Goal: Information Seeking & Learning: Learn about a topic

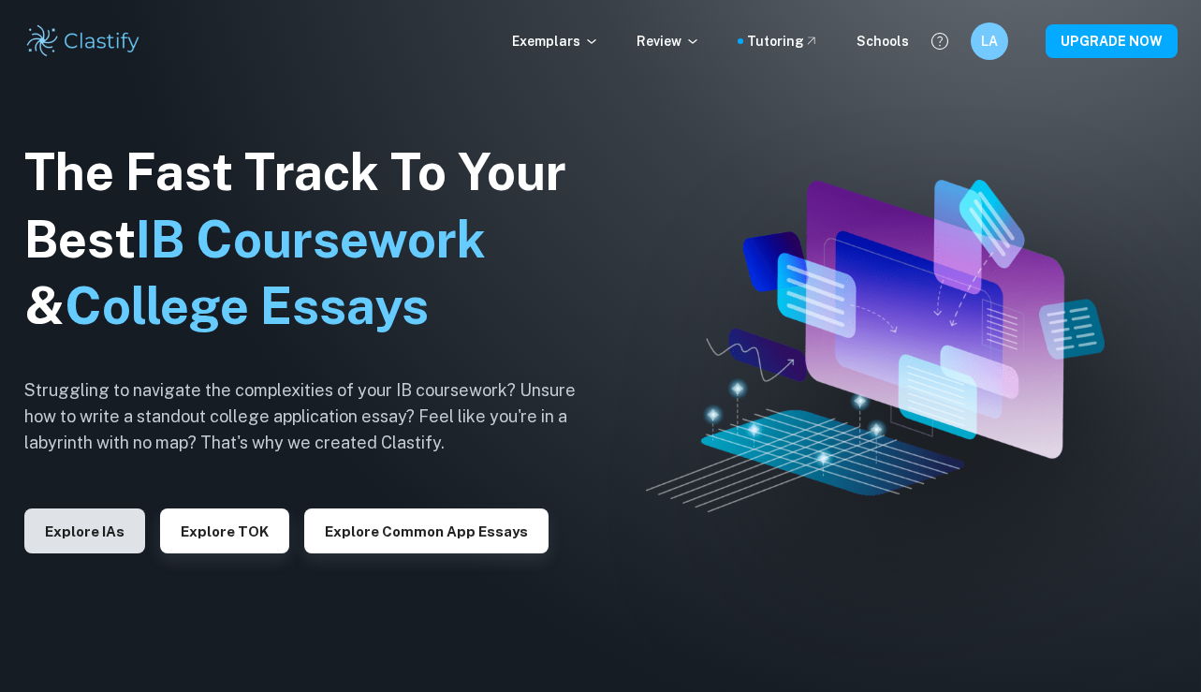
click at [120, 535] on button "Explore IAs" at bounding box center [84, 530] width 121 height 45
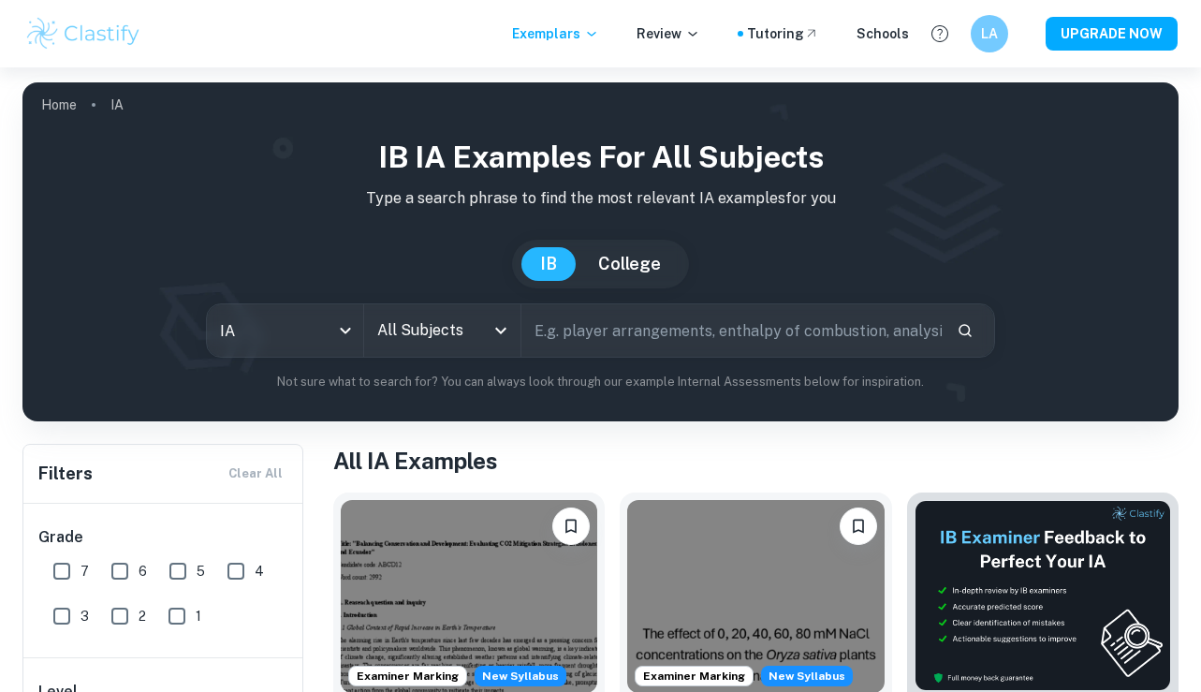
click at [564, 344] on input "text" at bounding box center [730, 330] width 419 height 52
click at [60, 564] on input "7" at bounding box center [61, 570] width 37 height 37
checkbox input "true"
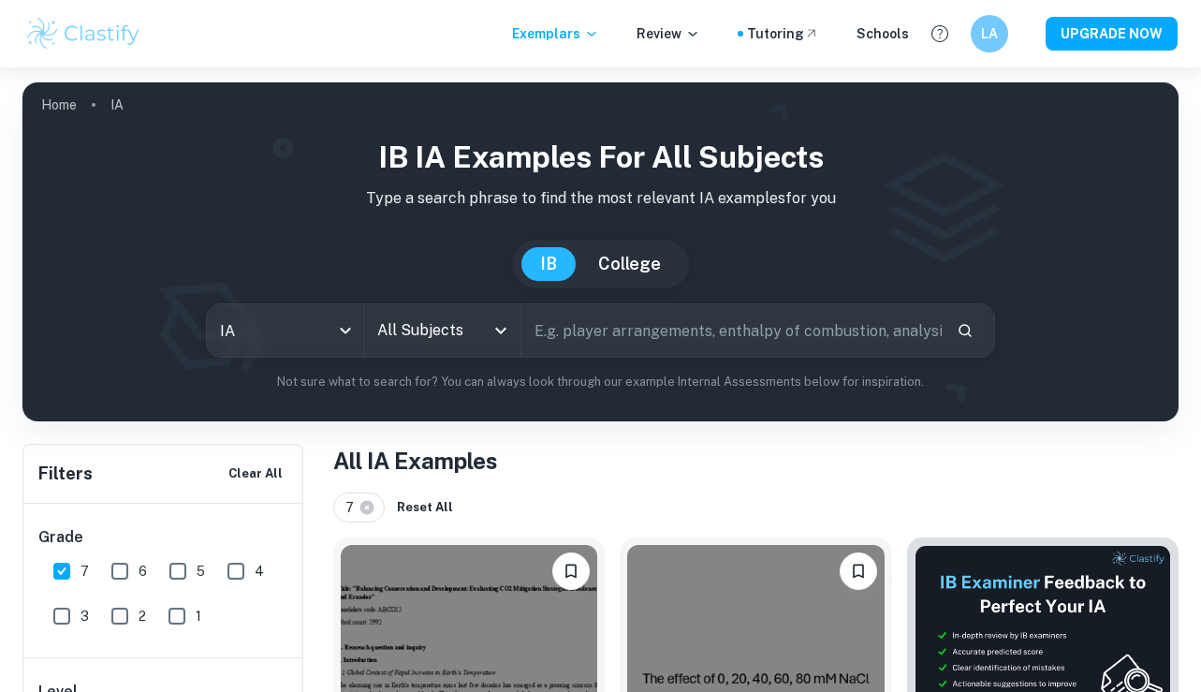
click at [588, 323] on input "text" at bounding box center [730, 330] width 419 height 52
type input "pepsin"
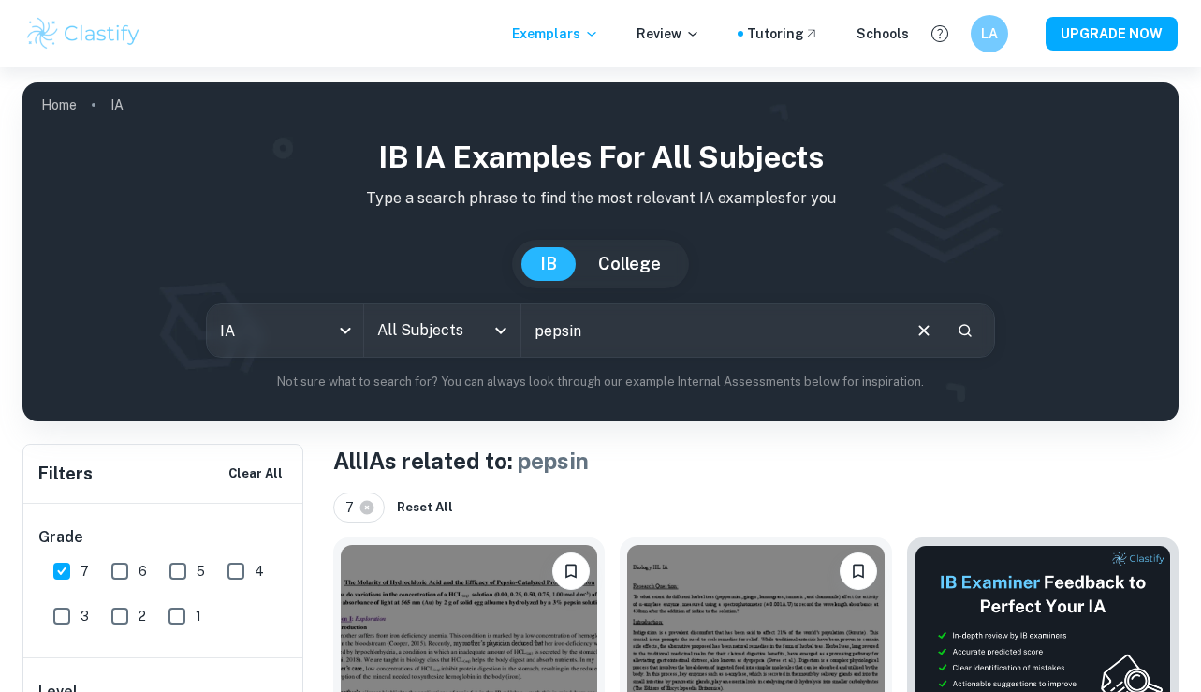
scroll to position [287, 0]
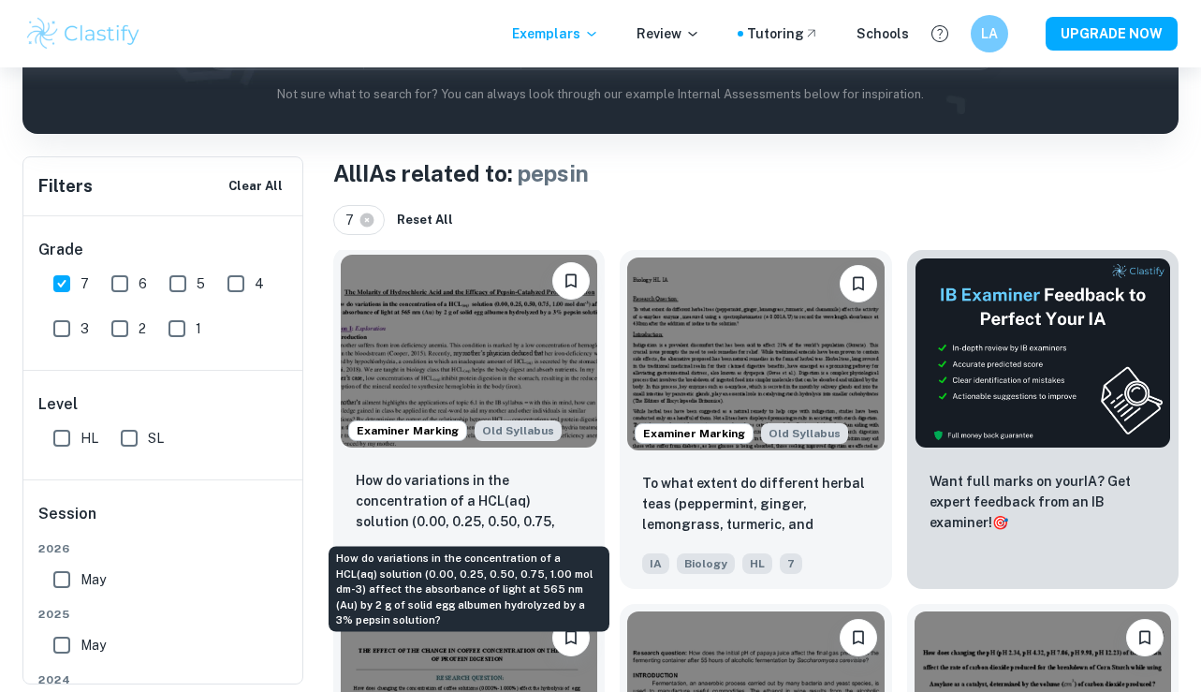
click at [546, 504] on p "How do variations in the concentration of a HCL(aq) solution (0.00, 0.25, 0.50,…" at bounding box center [469, 502] width 227 height 64
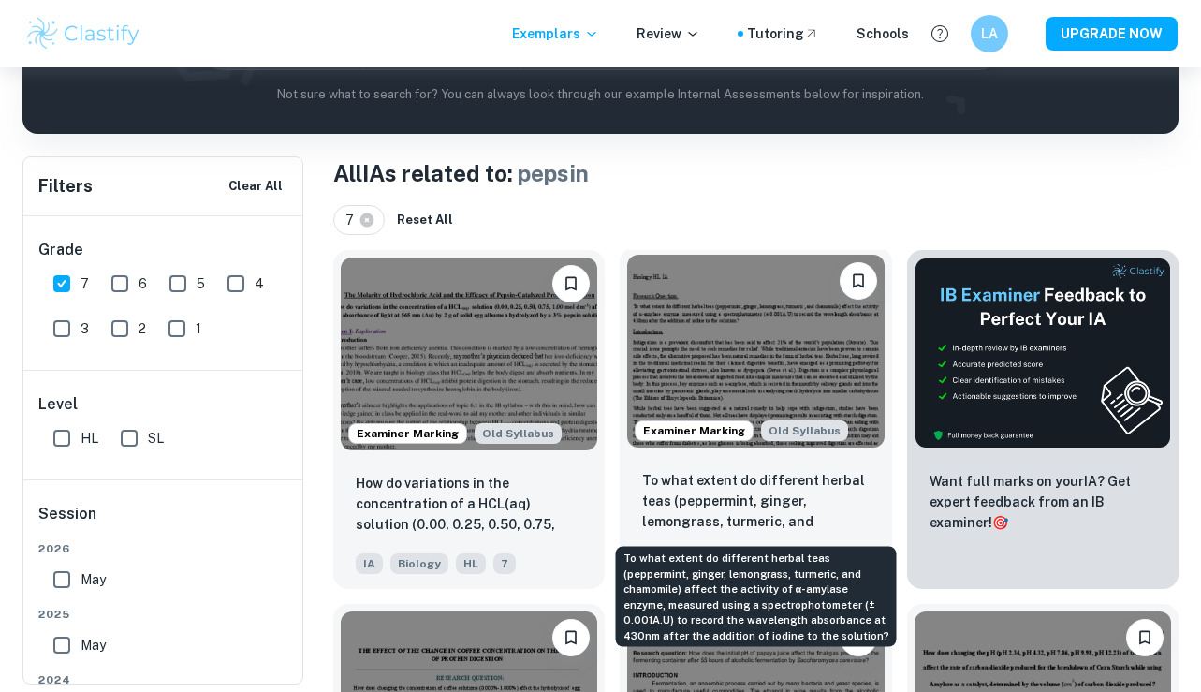
click at [800, 498] on p "To what extent do different herbal teas (peppermint, ginger, lemongrass, turmer…" at bounding box center [755, 502] width 227 height 64
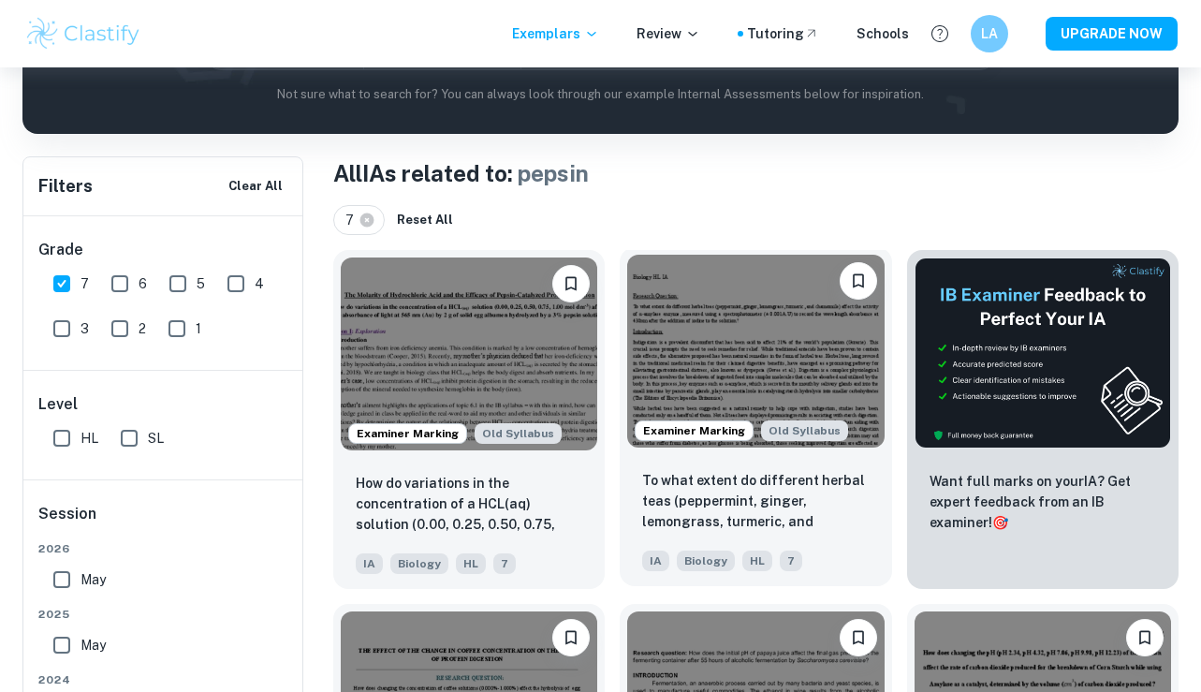
scroll to position [622, 0]
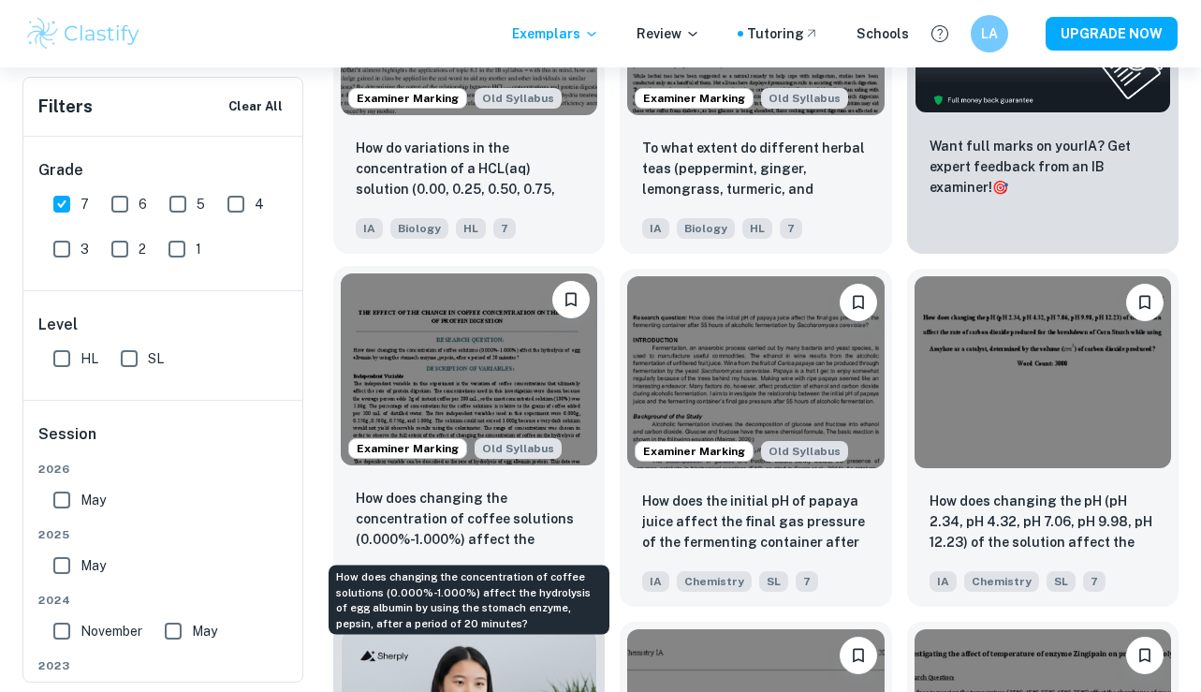
click at [554, 513] on p "How does changing the concentration of coffee solutions (0.000%-1.000%) affect …" at bounding box center [469, 520] width 227 height 64
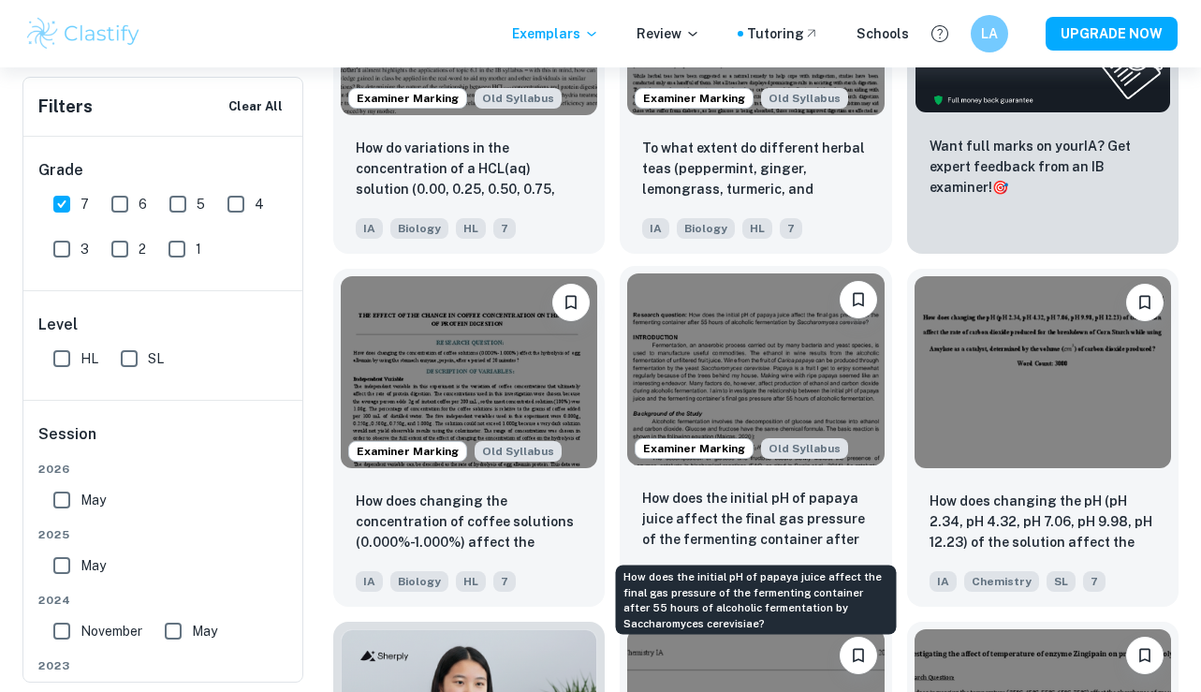
click at [869, 502] on p "How does the initial pH of papaya juice affect the final gas pressure of the fe…" at bounding box center [755, 520] width 227 height 64
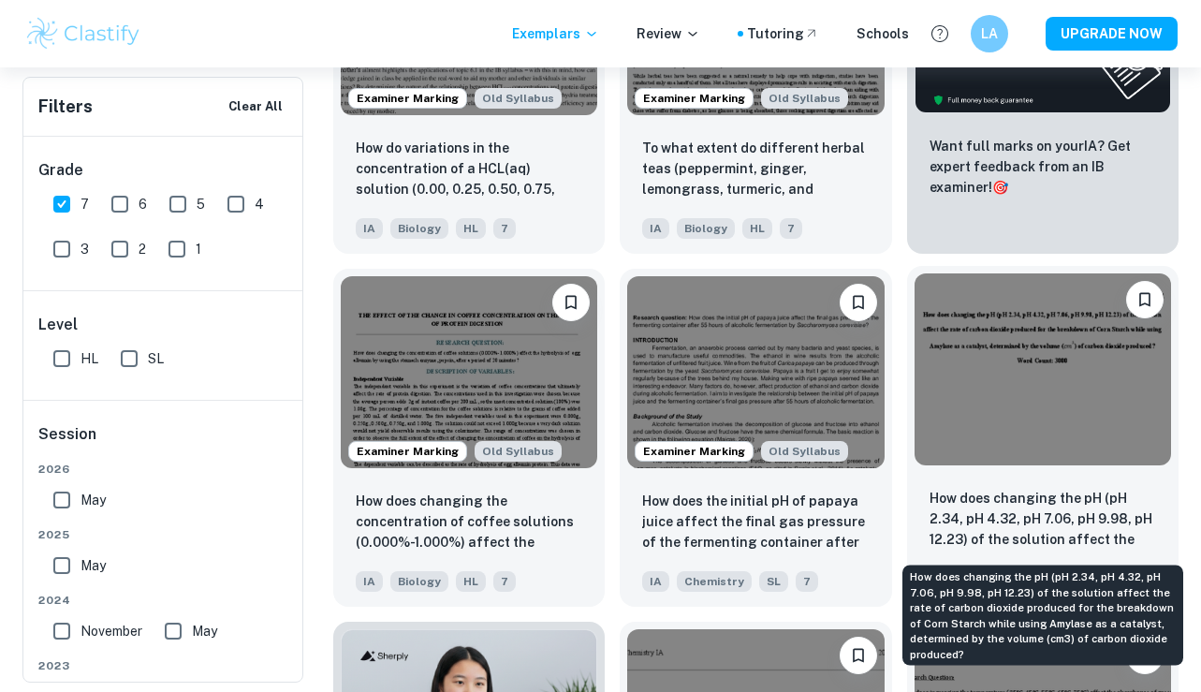
click at [1063, 518] on p "How does changing the pH (pH 2.34, pH 4.32, pH 7.06, pH 9.98, pH 12.23) of the …" at bounding box center [1043, 520] width 227 height 64
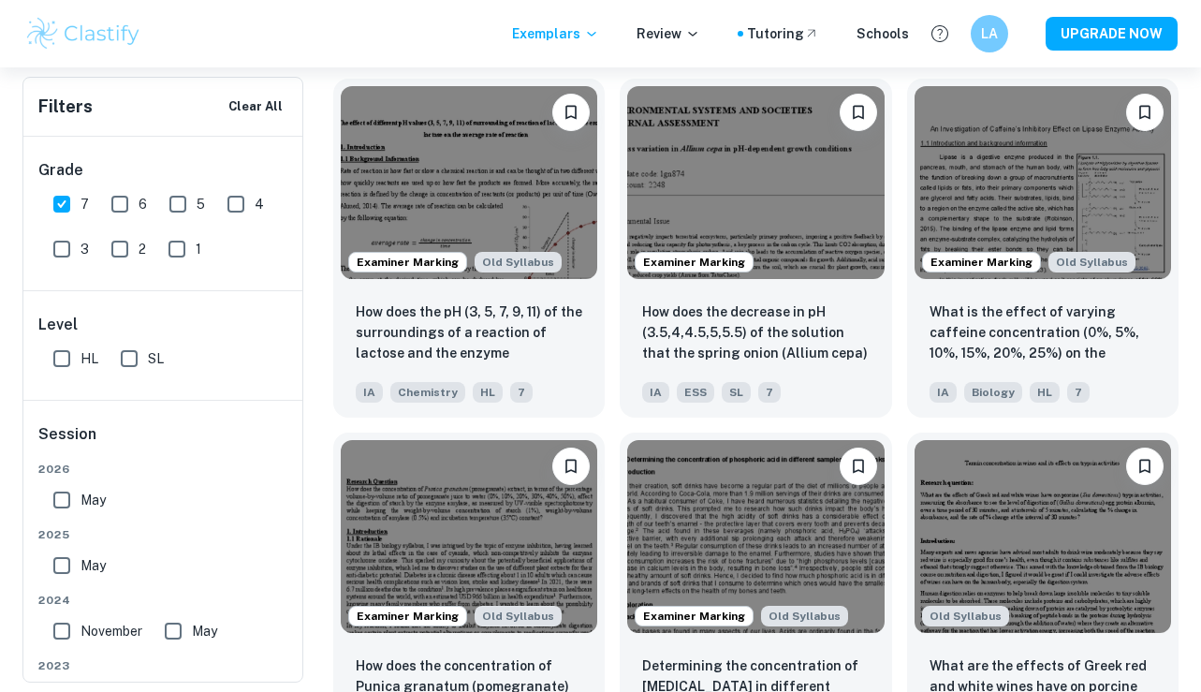
scroll to position [1520, 0]
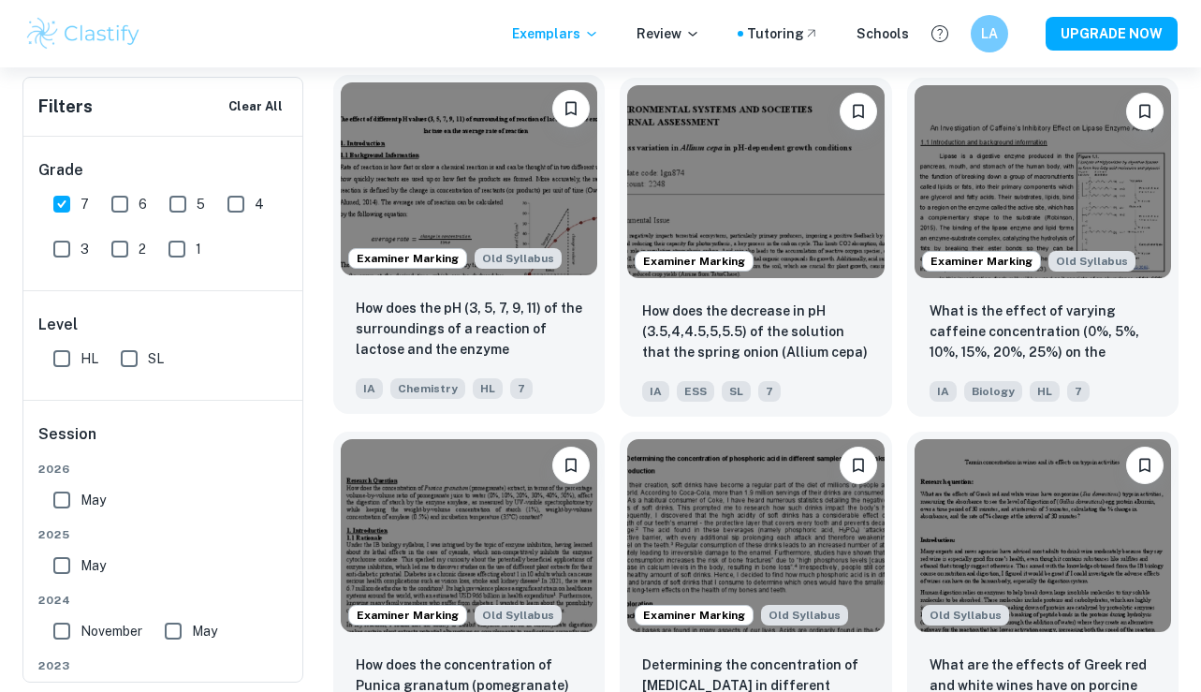
click at [493, 301] on p "How does the pH (3, 5, 7, 9, 11) of the surroundings of a reaction of lactose a…" at bounding box center [469, 330] width 227 height 64
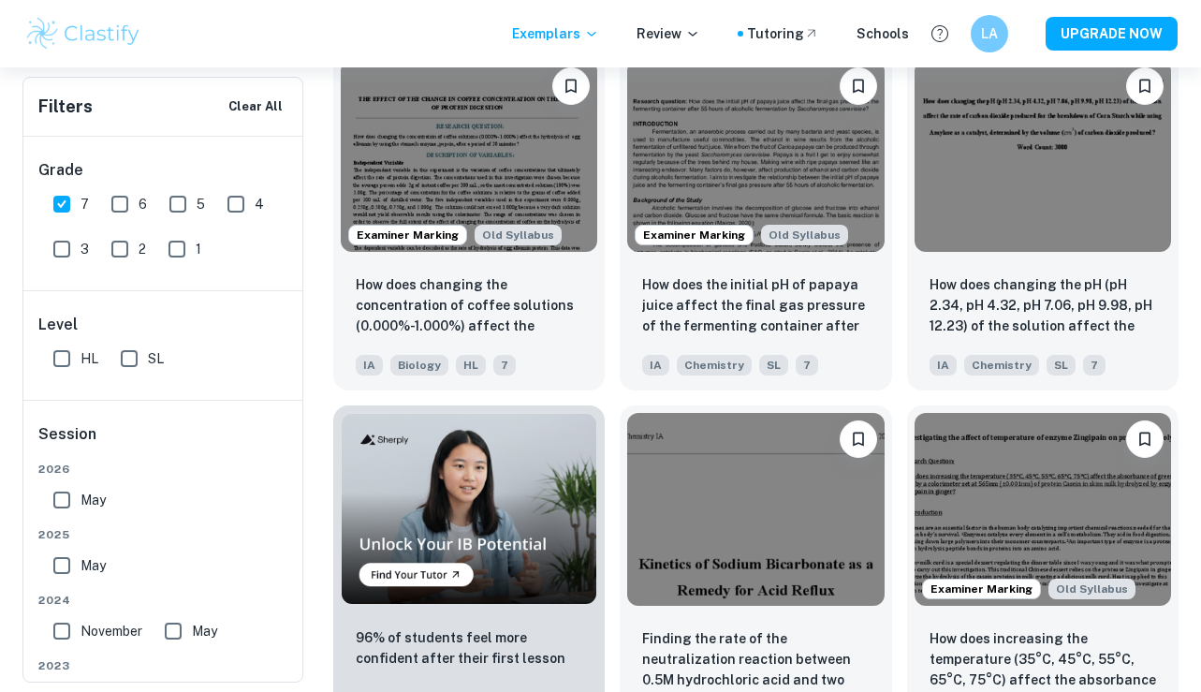
scroll to position [822, 0]
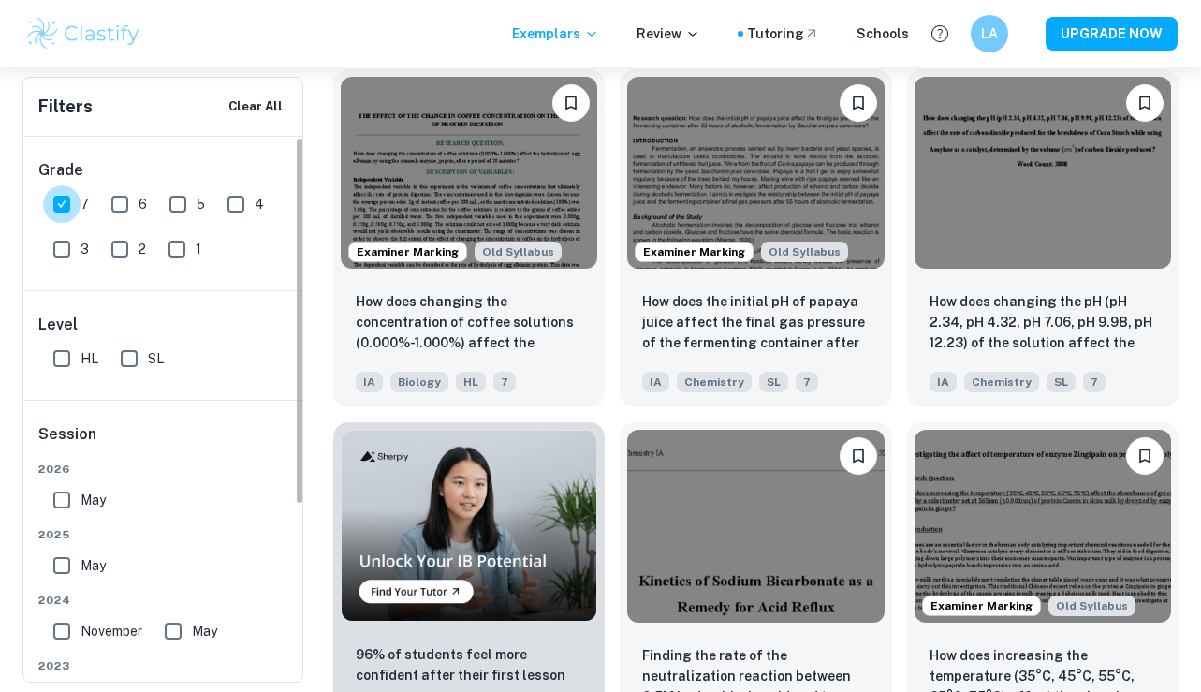
click at [53, 211] on input "7" at bounding box center [61, 203] width 37 height 37
checkbox input "false"
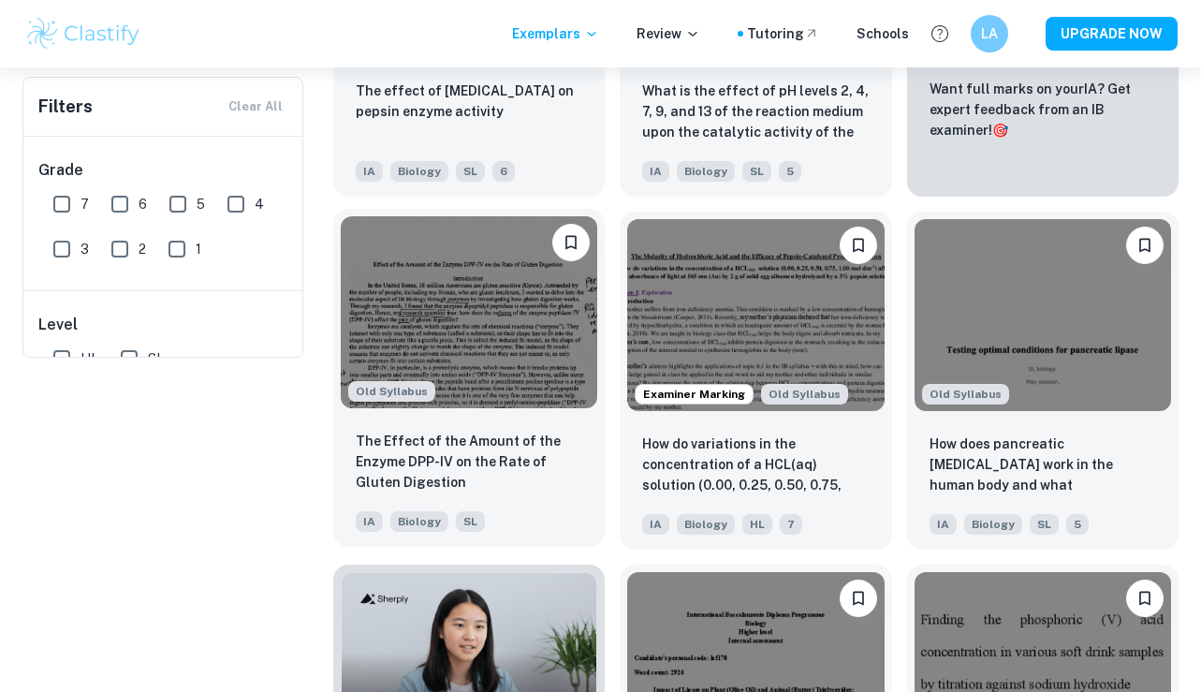
scroll to position [0, 0]
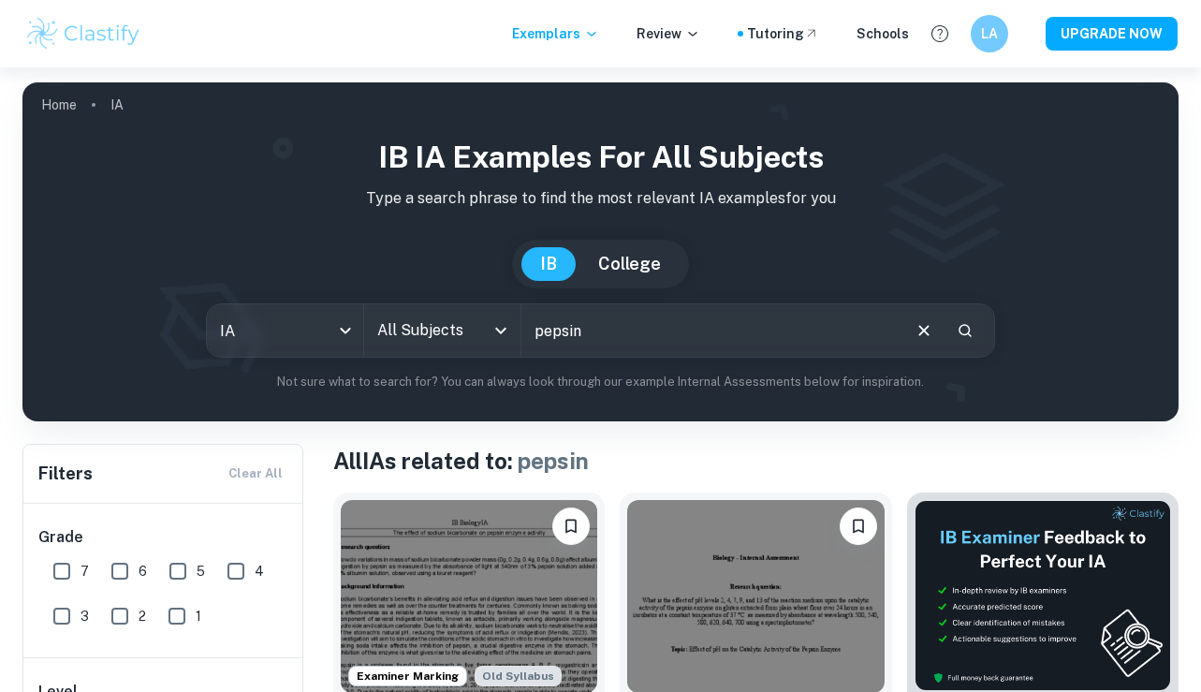
click at [649, 337] on input "pepsin" at bounding box center [709, 330] width 376 height 52
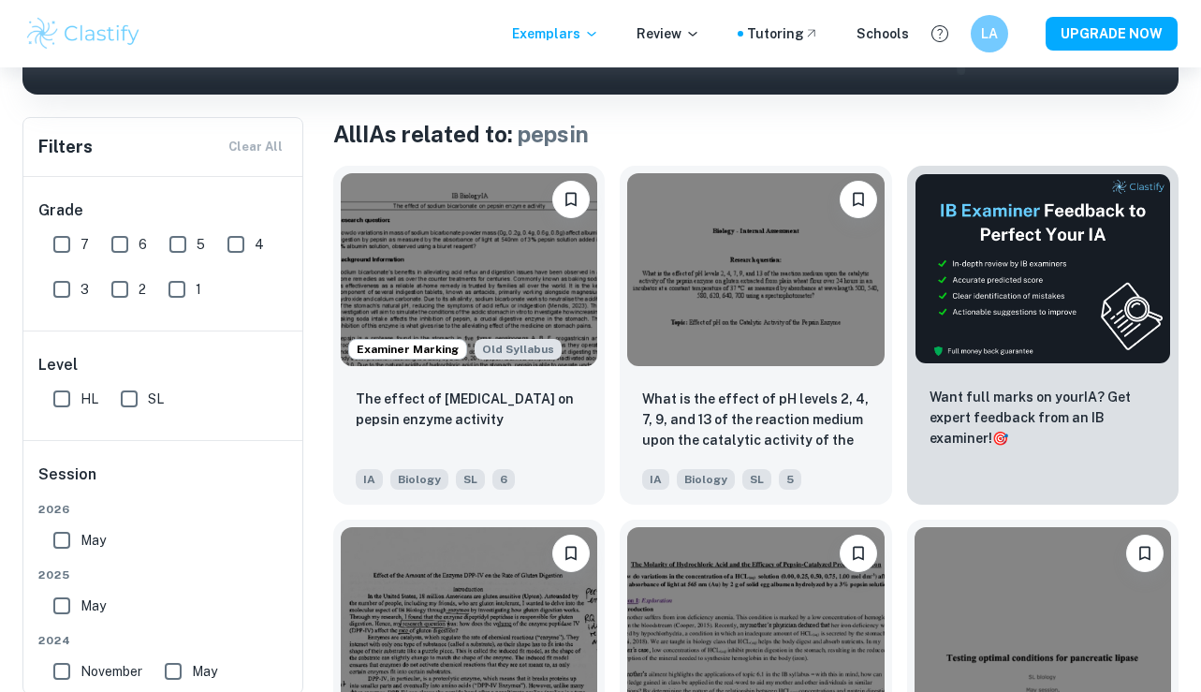
scroll to position [343, 0]
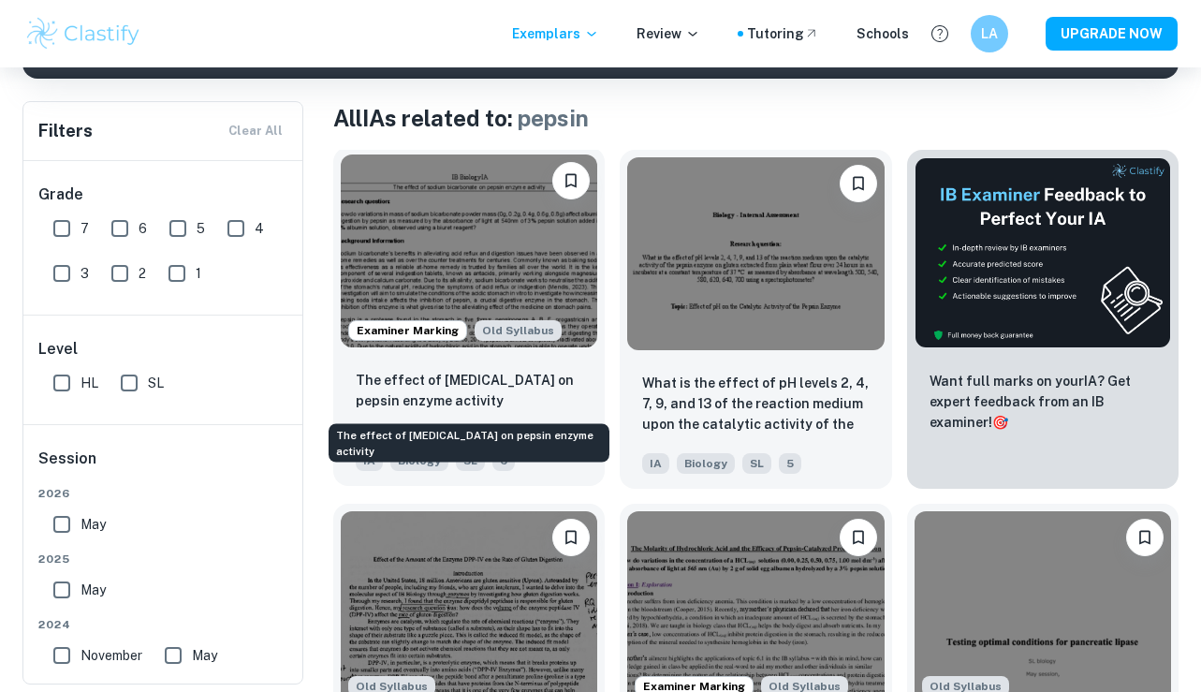
click at [567, 395] on p "The effect of sodium bicarbonate on pepsin enzyme activity" at bounding box center [469, 390] width 227 height 41
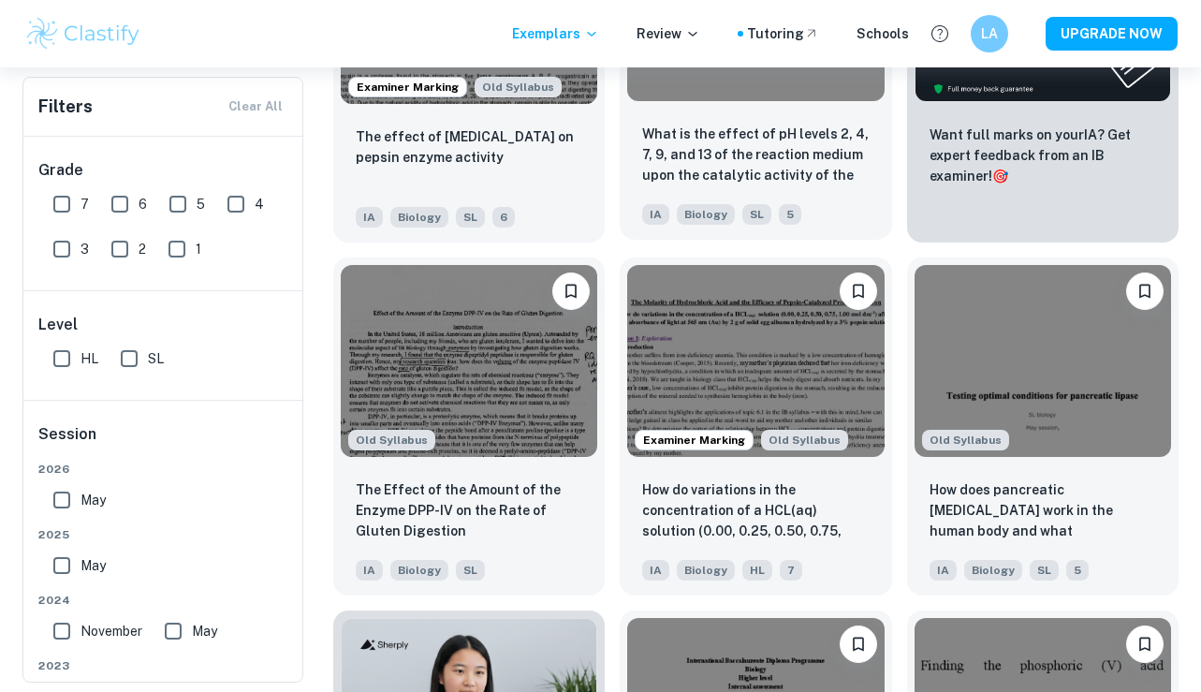
scroll to position [593, 0]
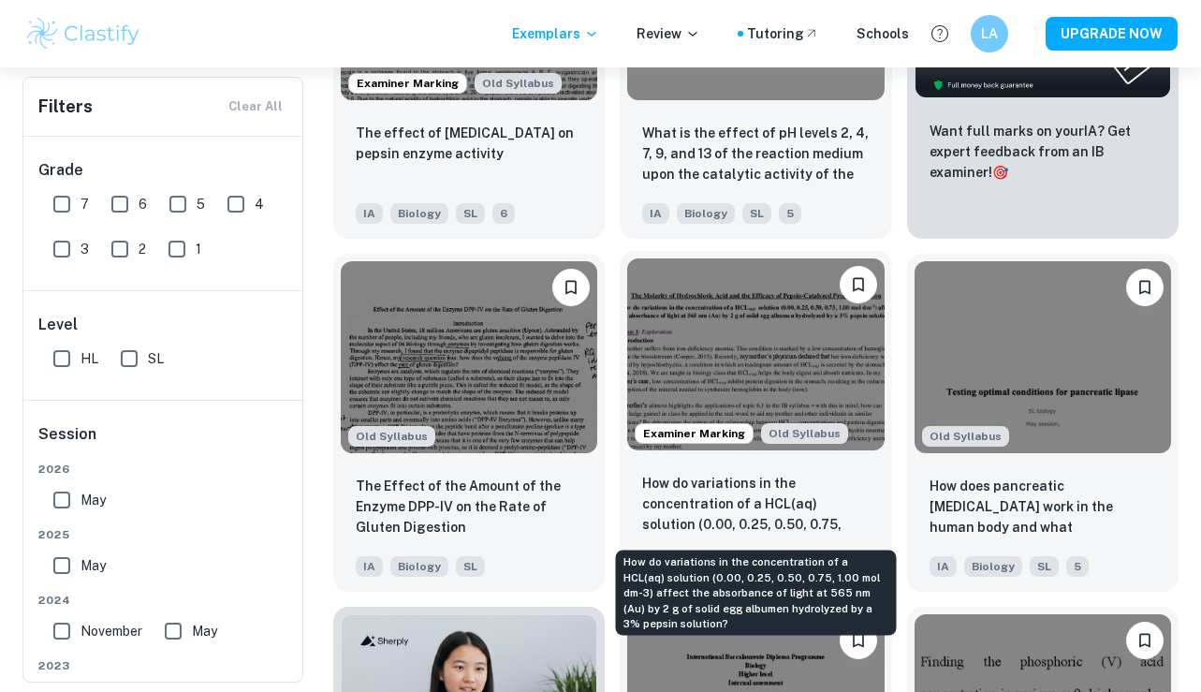
click at [817, 497] on p "How do variations in the concentration of a HCL(aq) solution (0.00, 0.25, 0.50,…" at bounding box center [755, 505] width 227 height 64
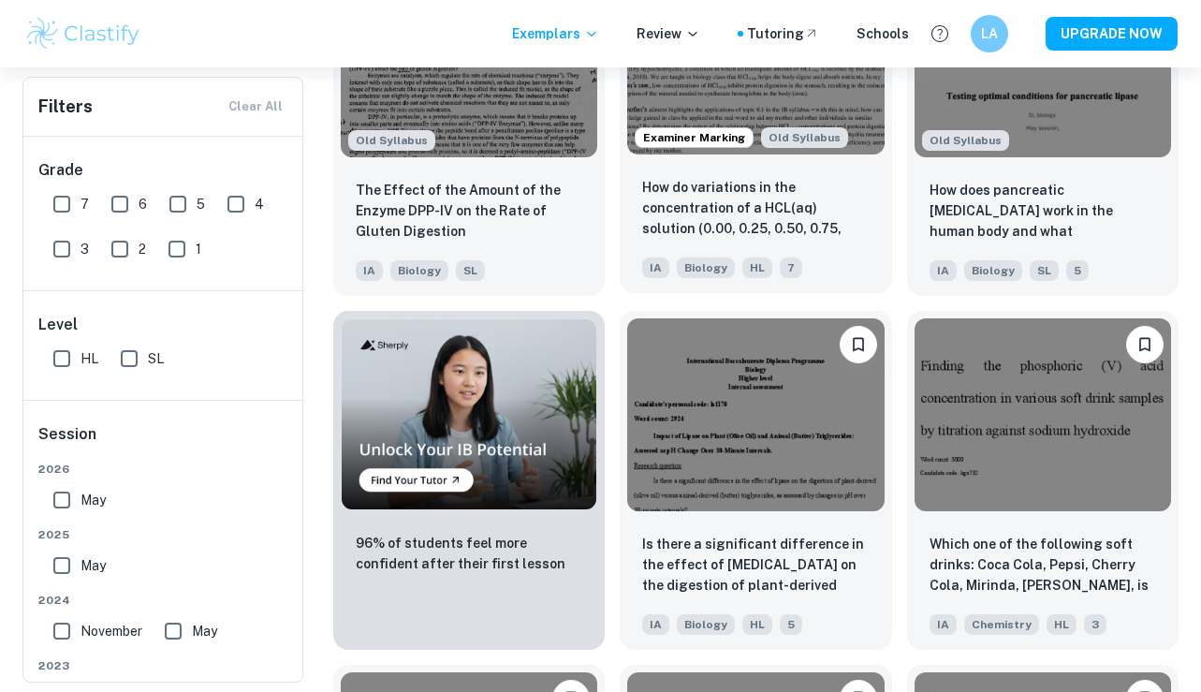
scroll to position [889, 0]
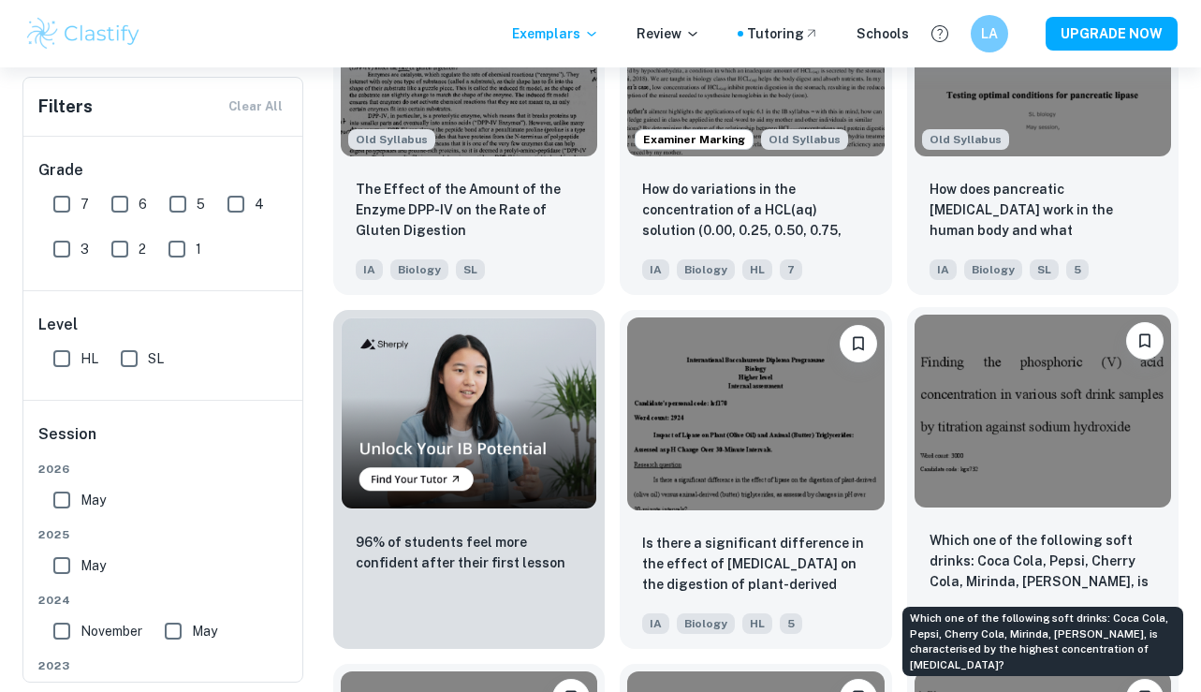
click at [986, 533] on p "Which one of the following soft drinks: Coca Cola, Pepsi, Cherry Cola, Mirinda,…" at bounding box center [1043, 562] width 227 height 64
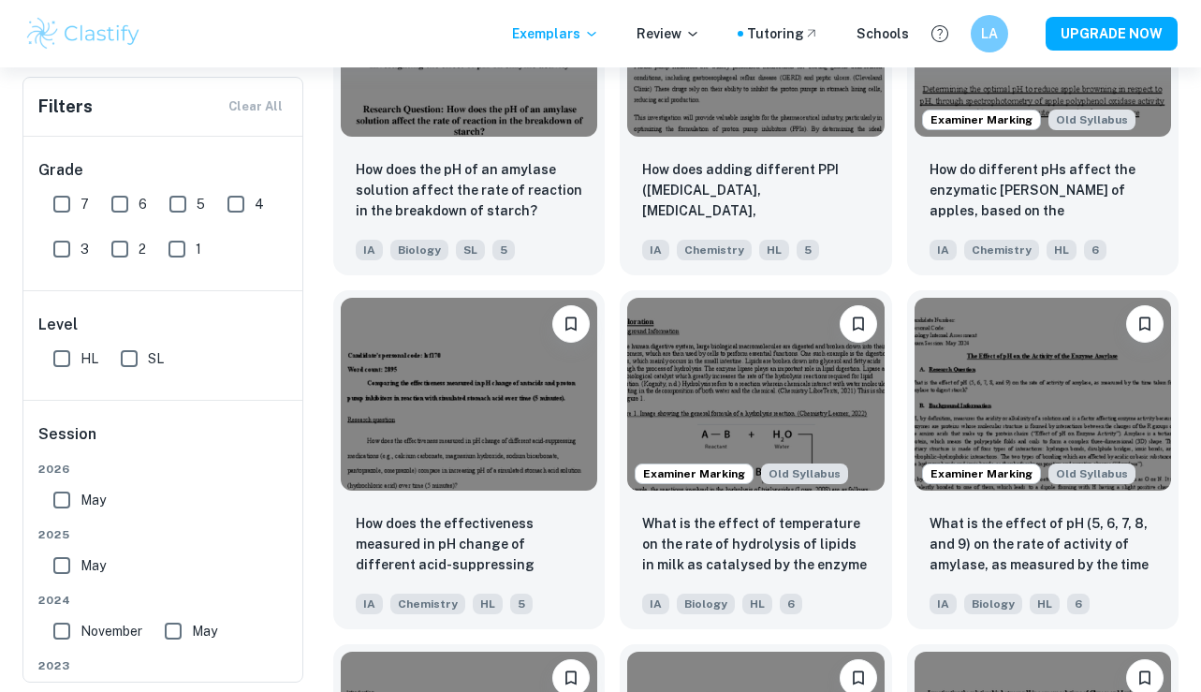
scroll to position [0, 0]
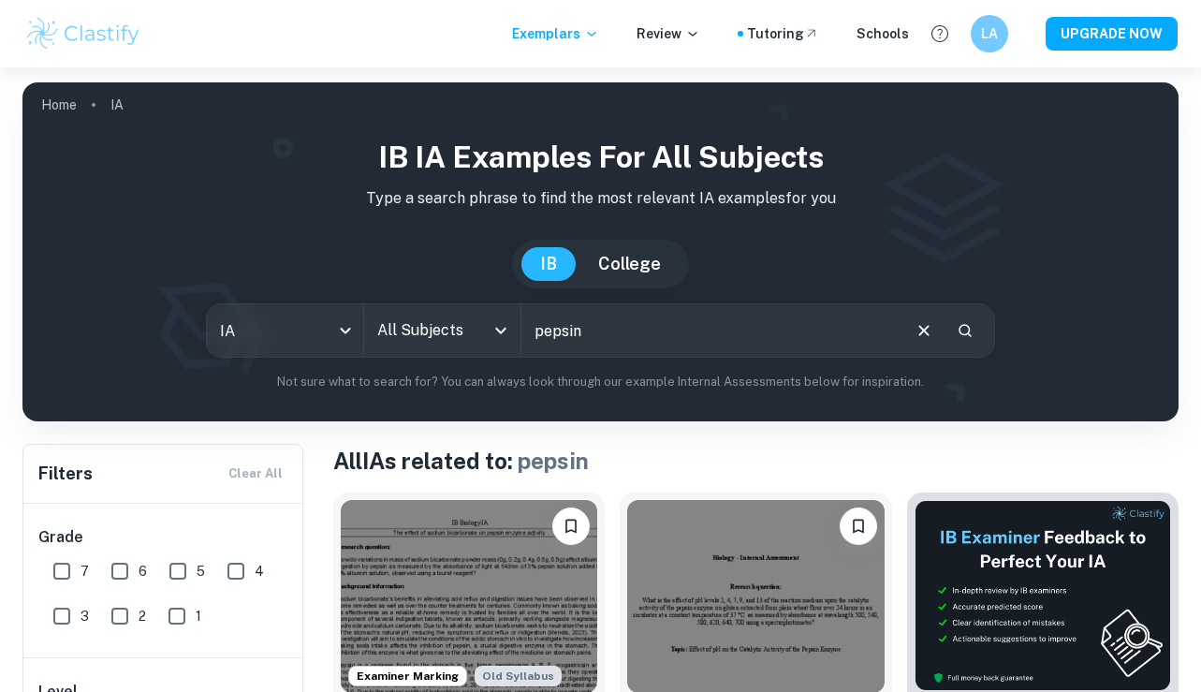
click at [608, 345] on input "pepsin" at bounding box center [709, 330] width 376 height 52
type input "biuret"
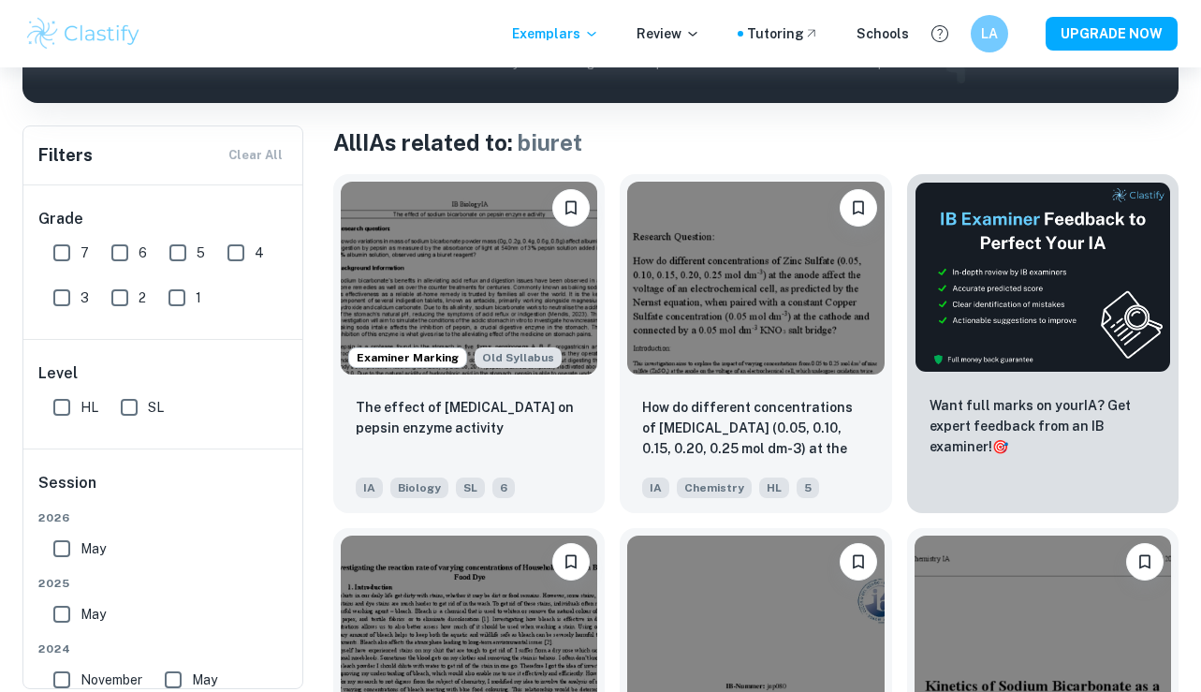
scroll to position [323, 0]
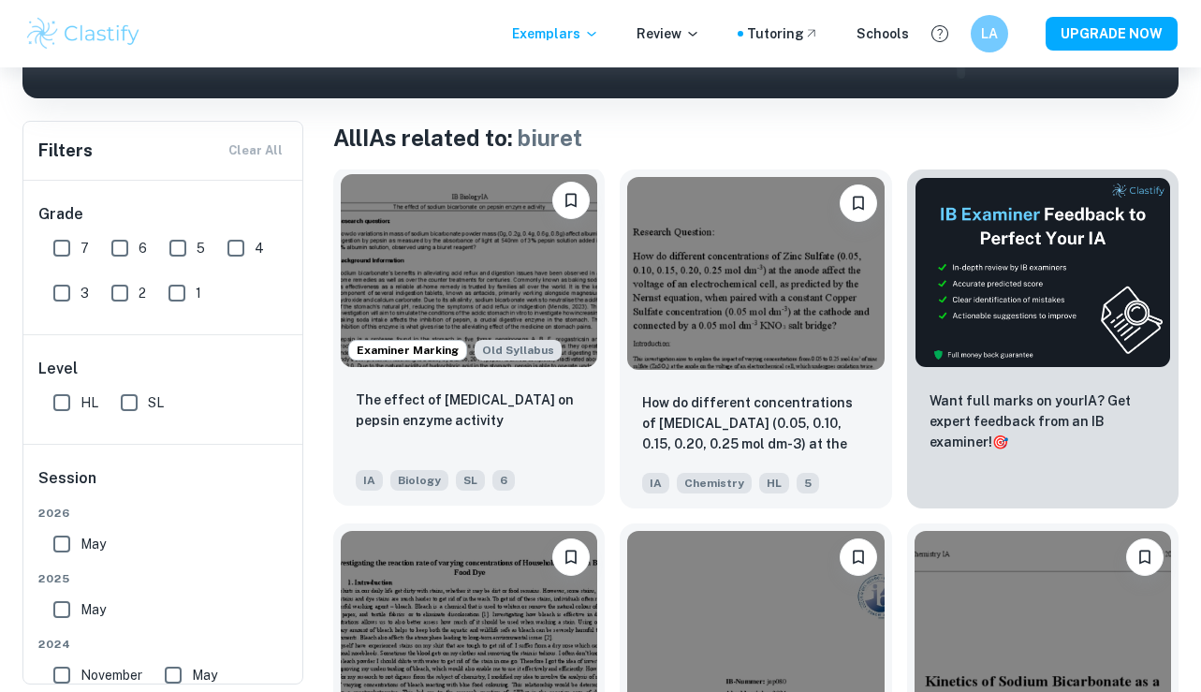
click at [579, 437] on div "The effect of sodium bicarbonate on pepsin enzyme activity" at bounding box center [469, 421] width 227 height 64
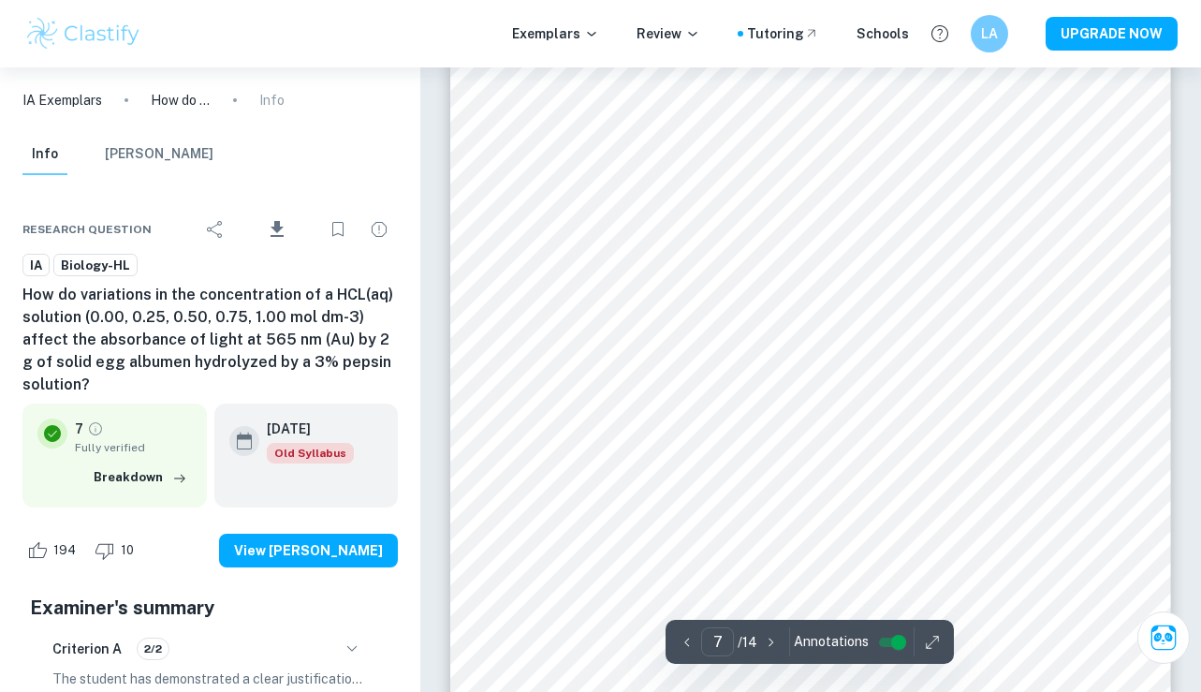
scroll to position [6709, 0]
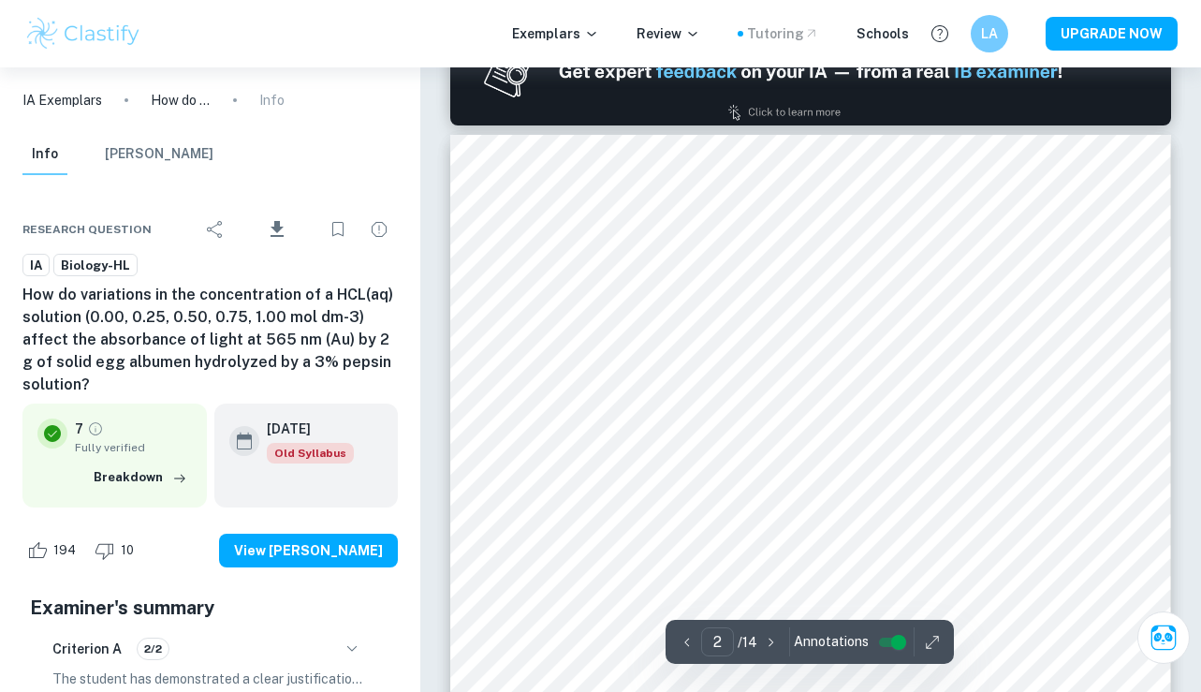
type input "1"
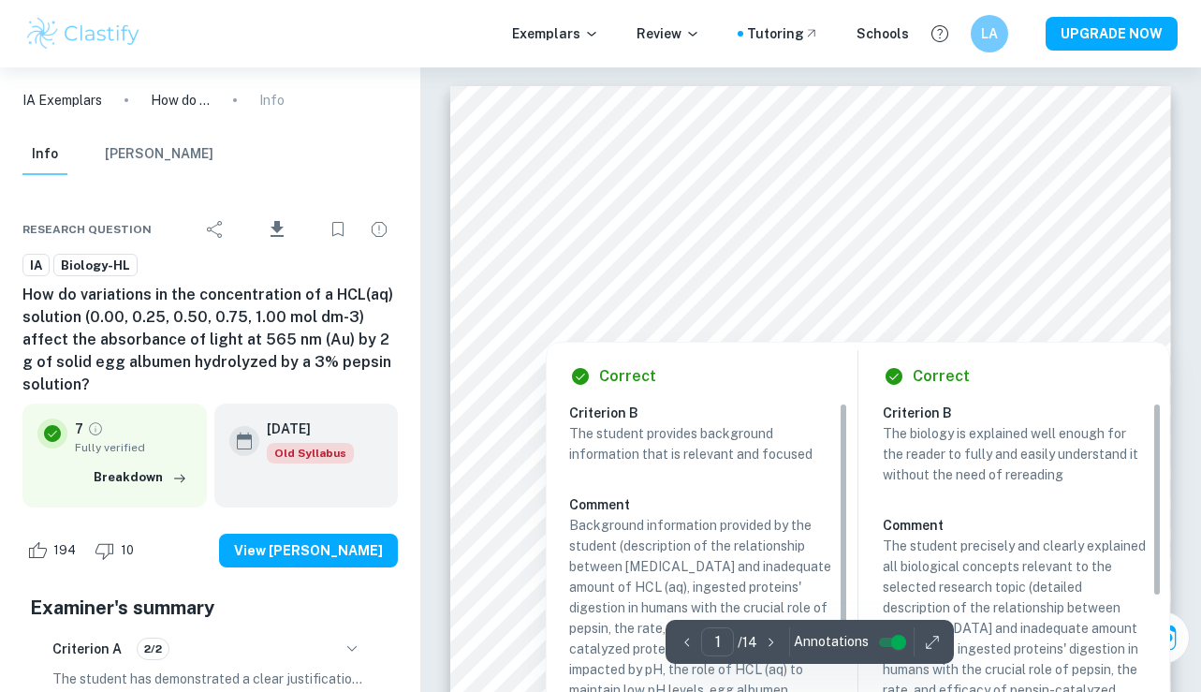
scroll to position [31, 0]
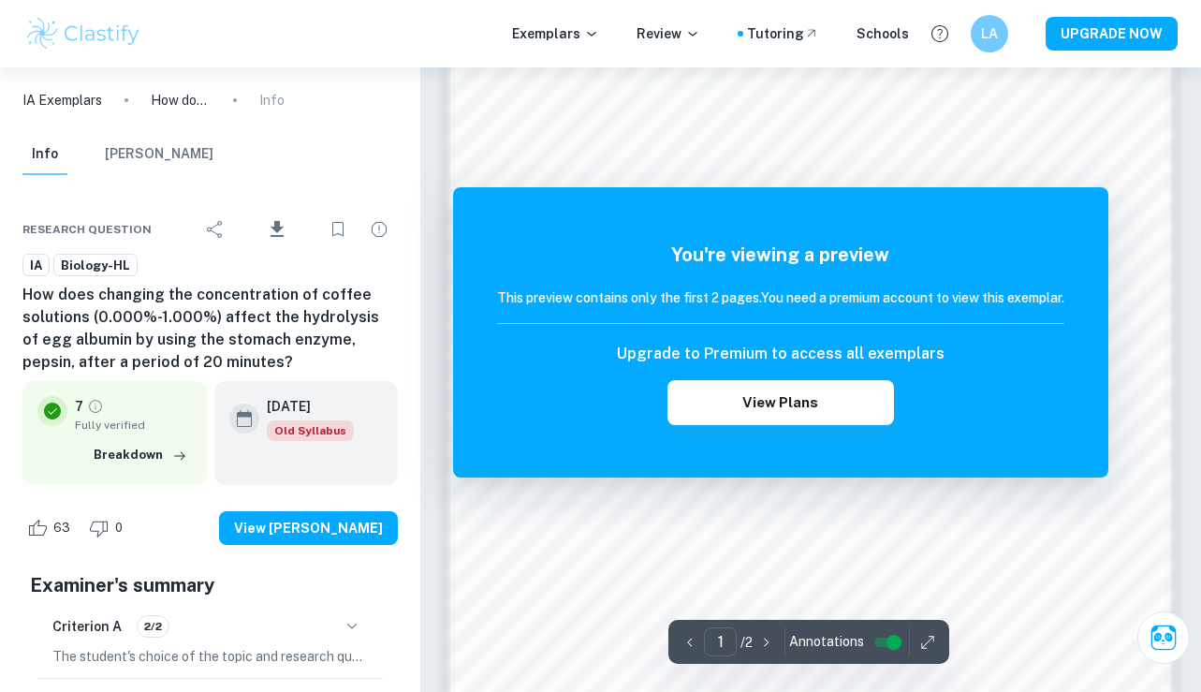
scroll to position [1398, 0]
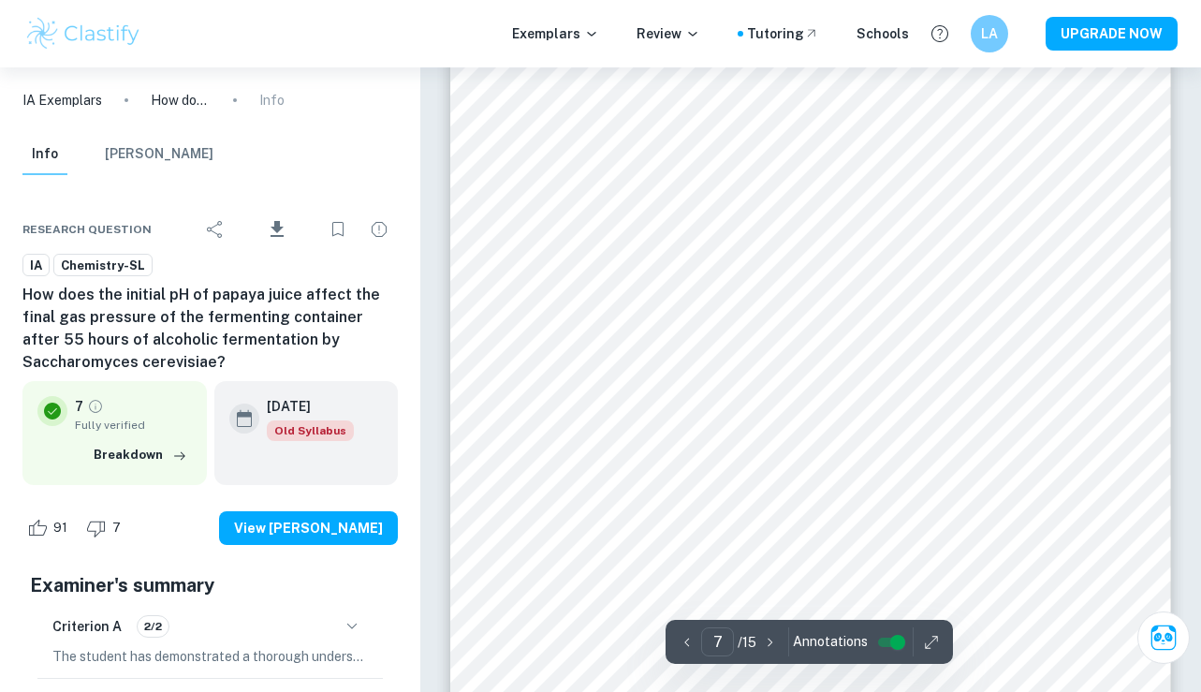
scroll to position [6127, 0]
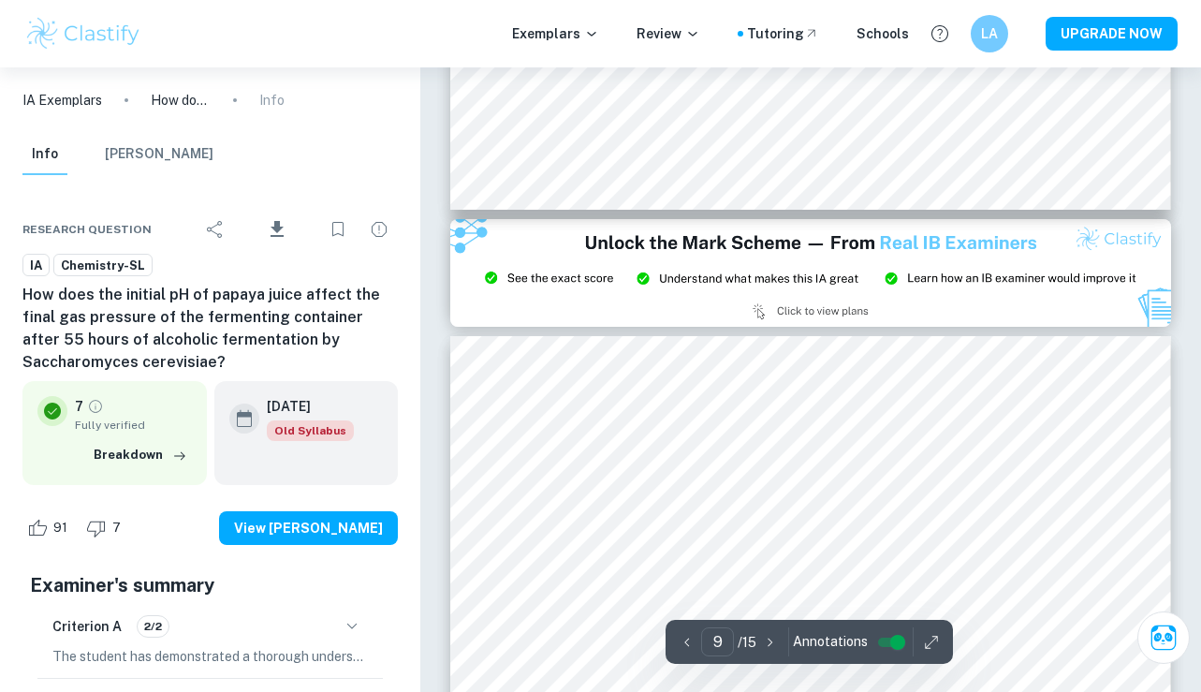
type input "8"
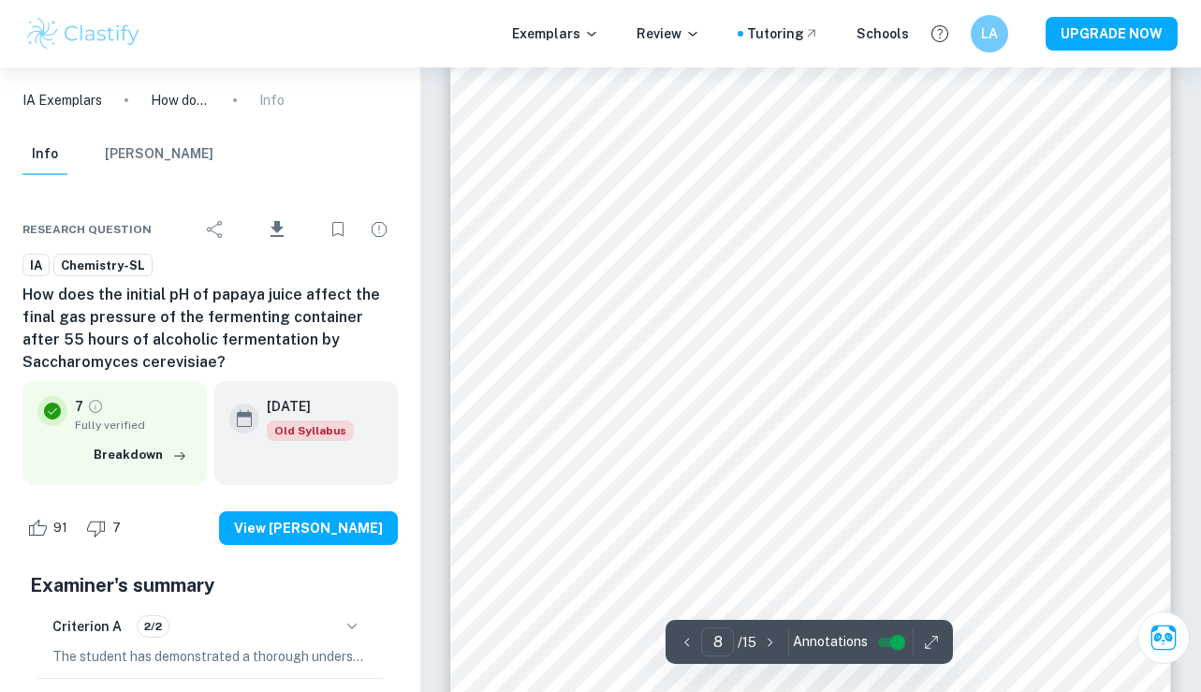
scroll to position [7133, 0]
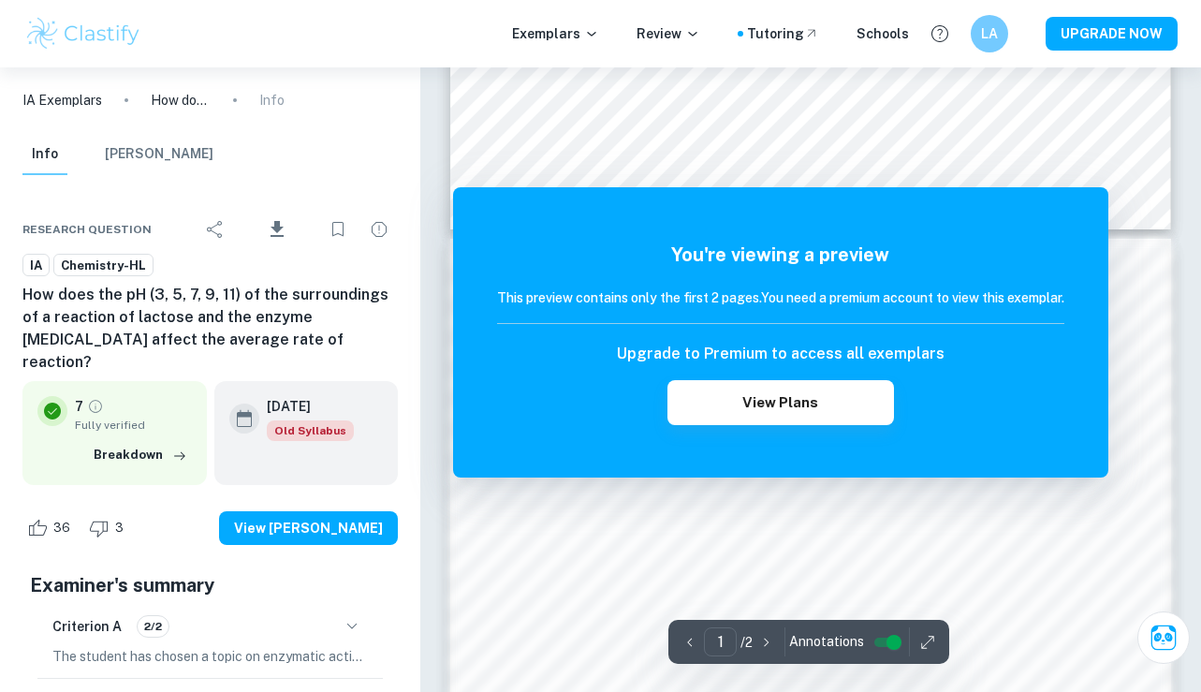
scroll to position [1009, 0]
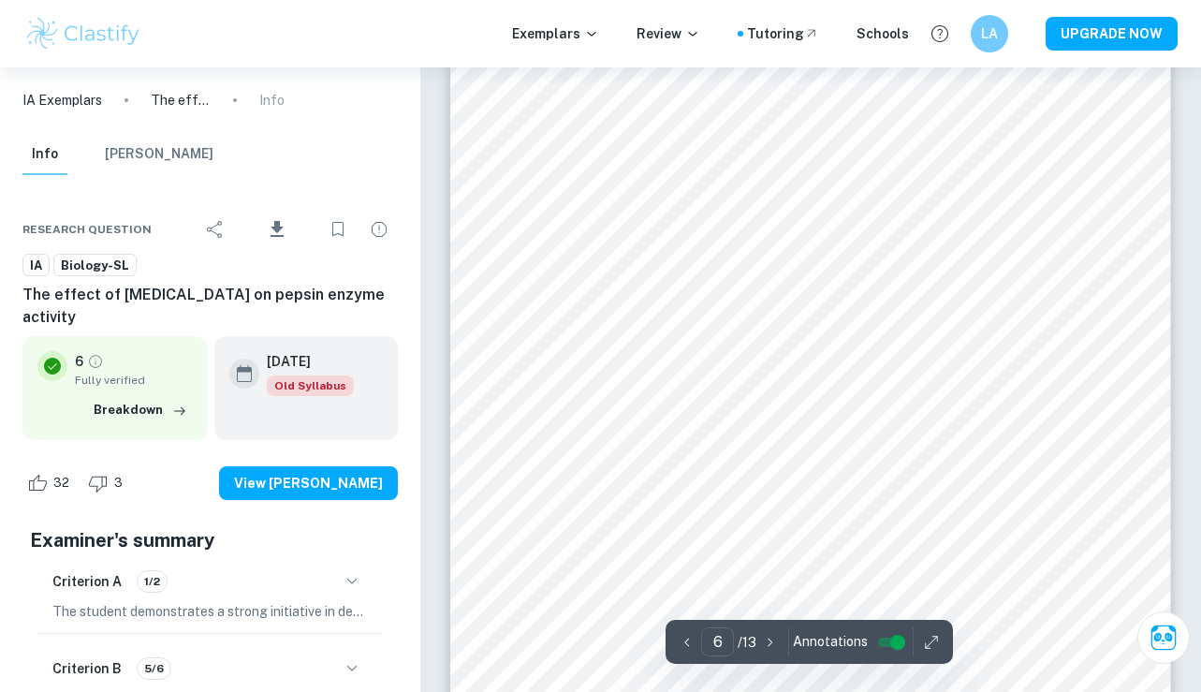
scroll to position [5157, 0]
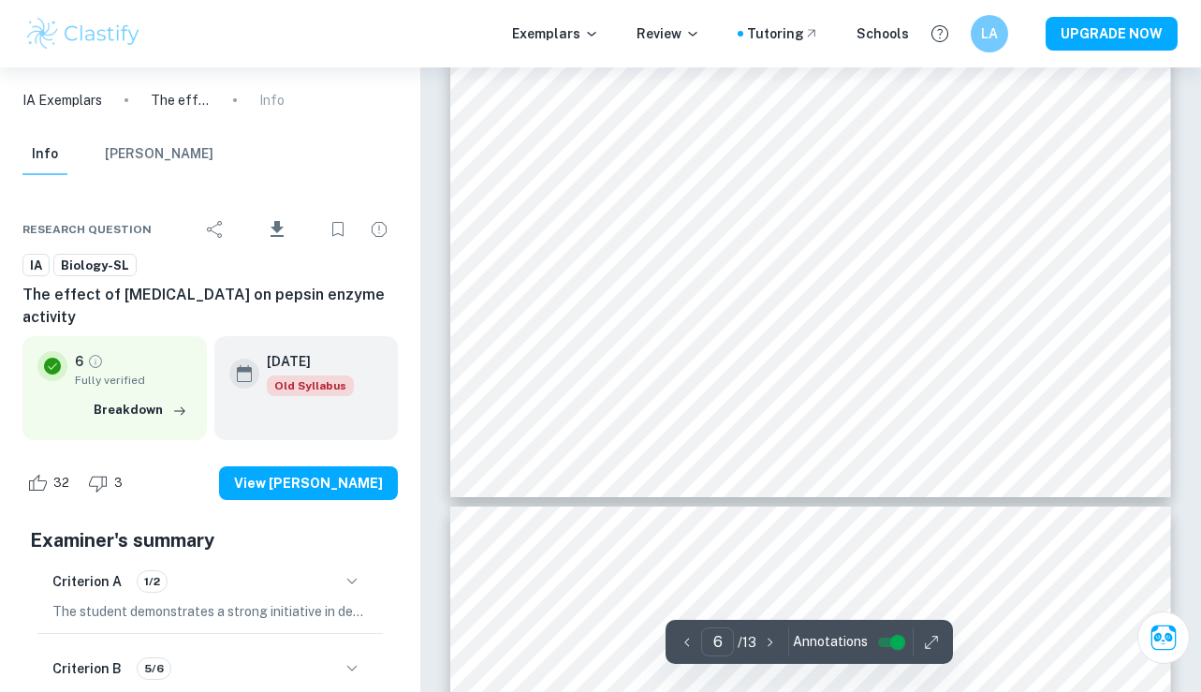
type input "7"
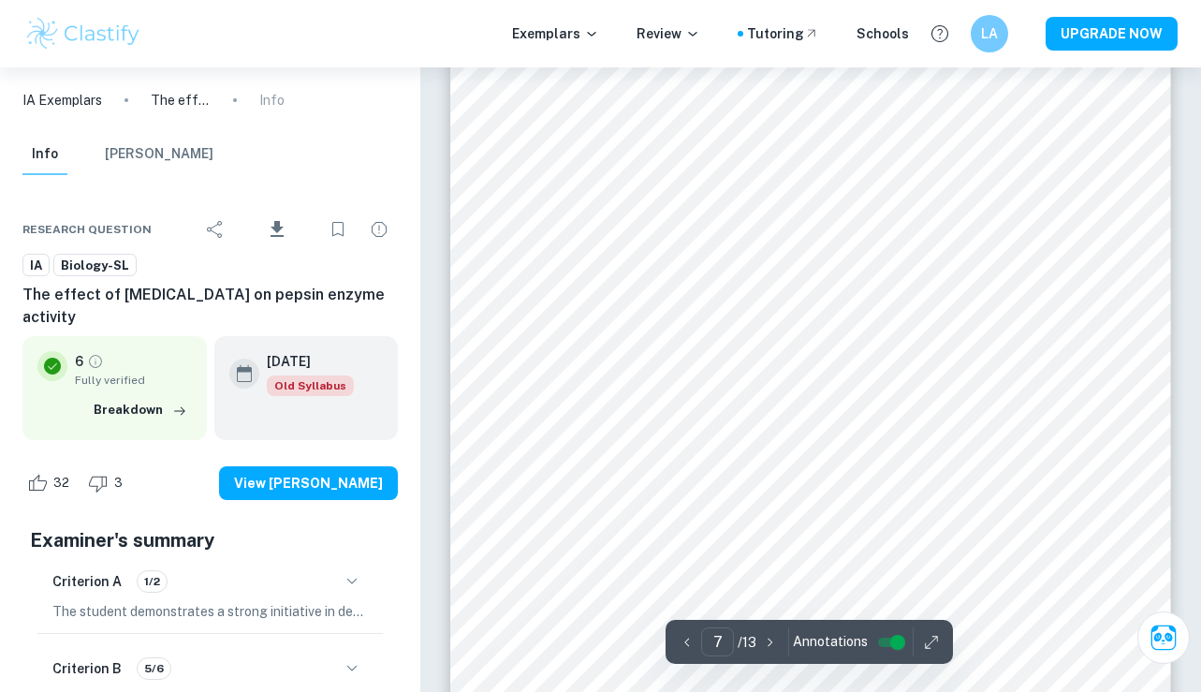
scroll to position [5969, 0]
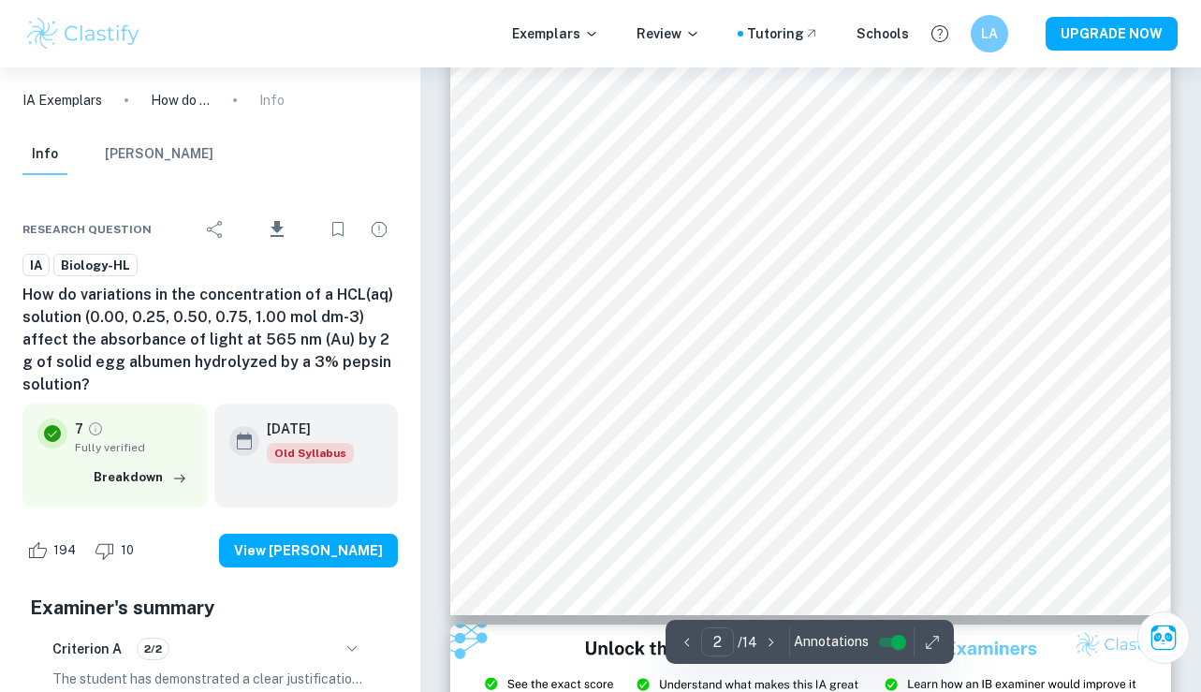
scroll to position [2034, 0]
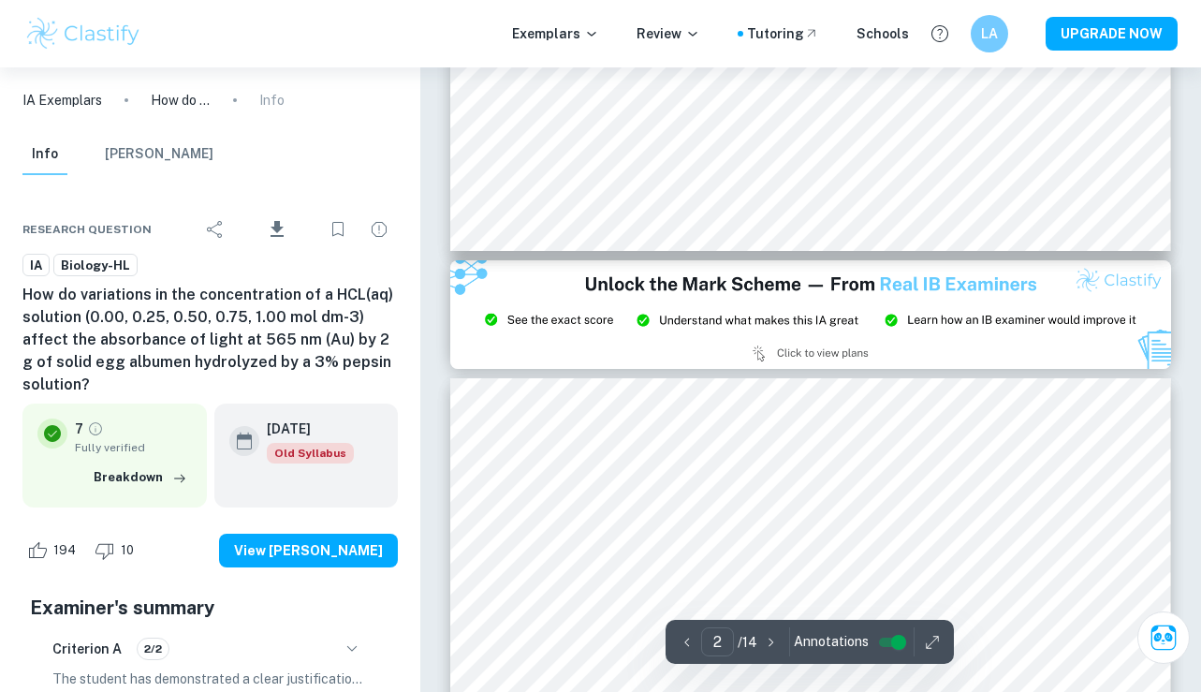
type input "3"
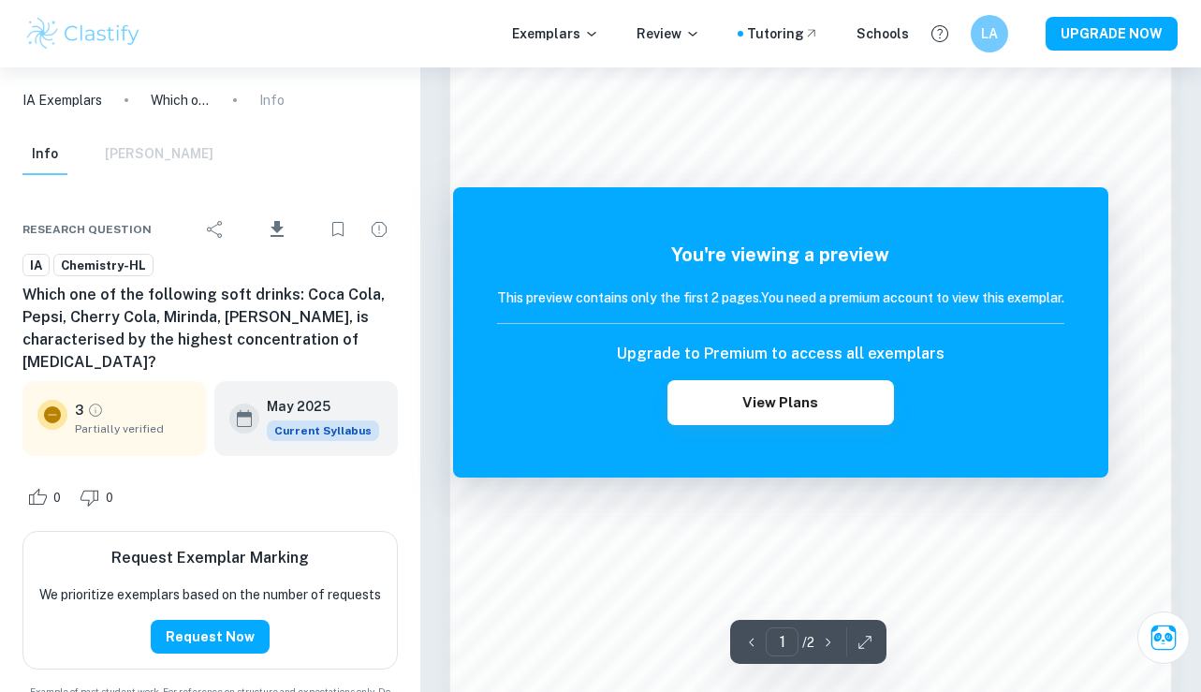
scroll to position [1568, 0]
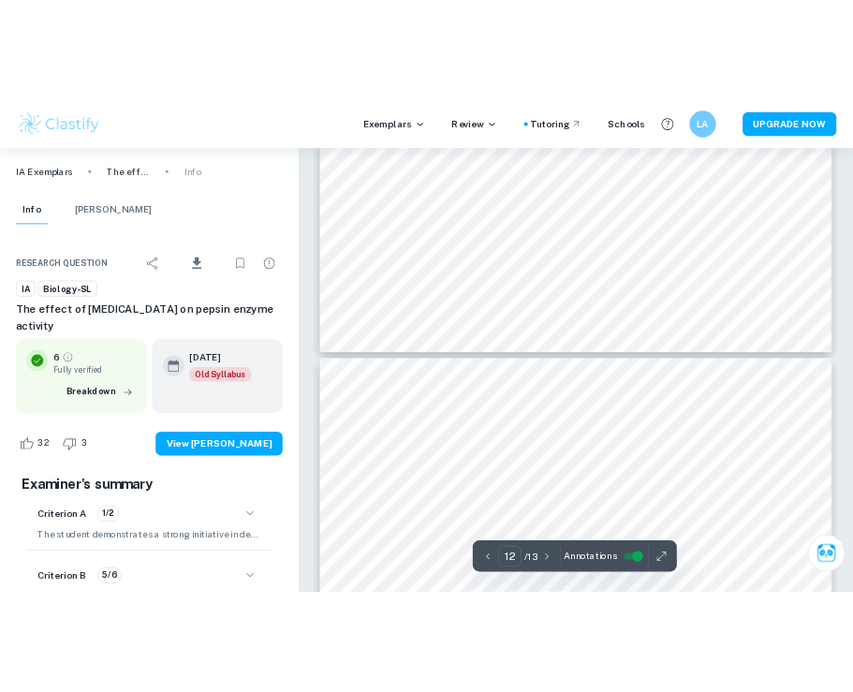
scroll to position [10513, 0]
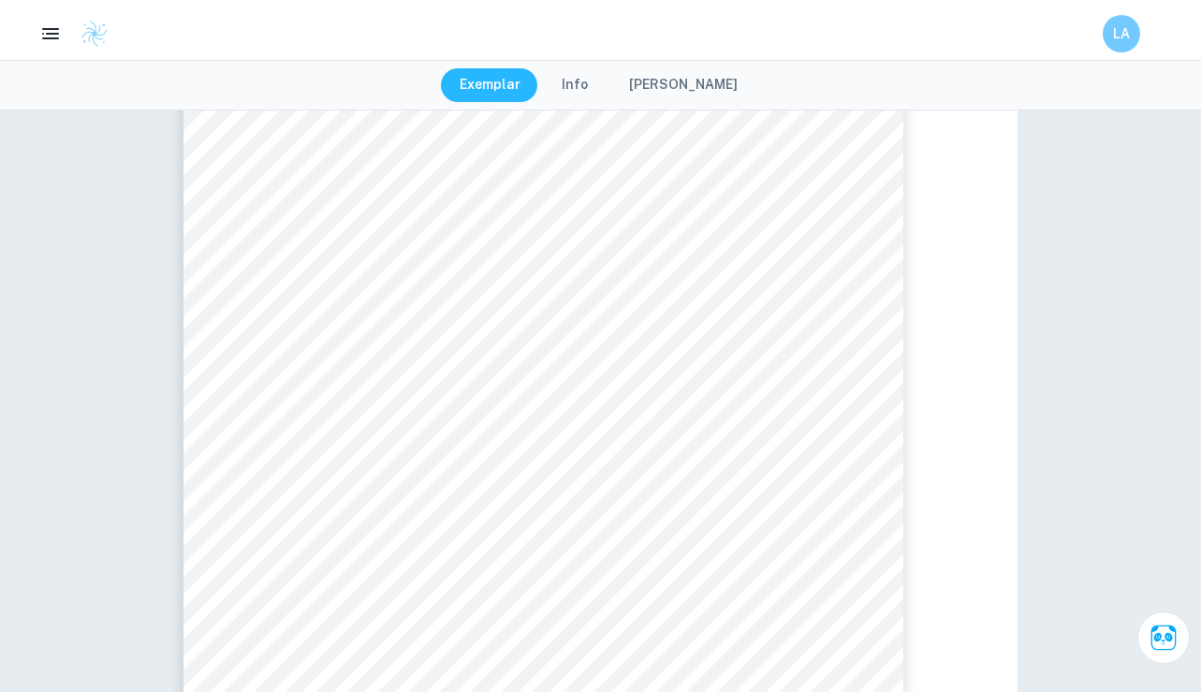
type input "10"
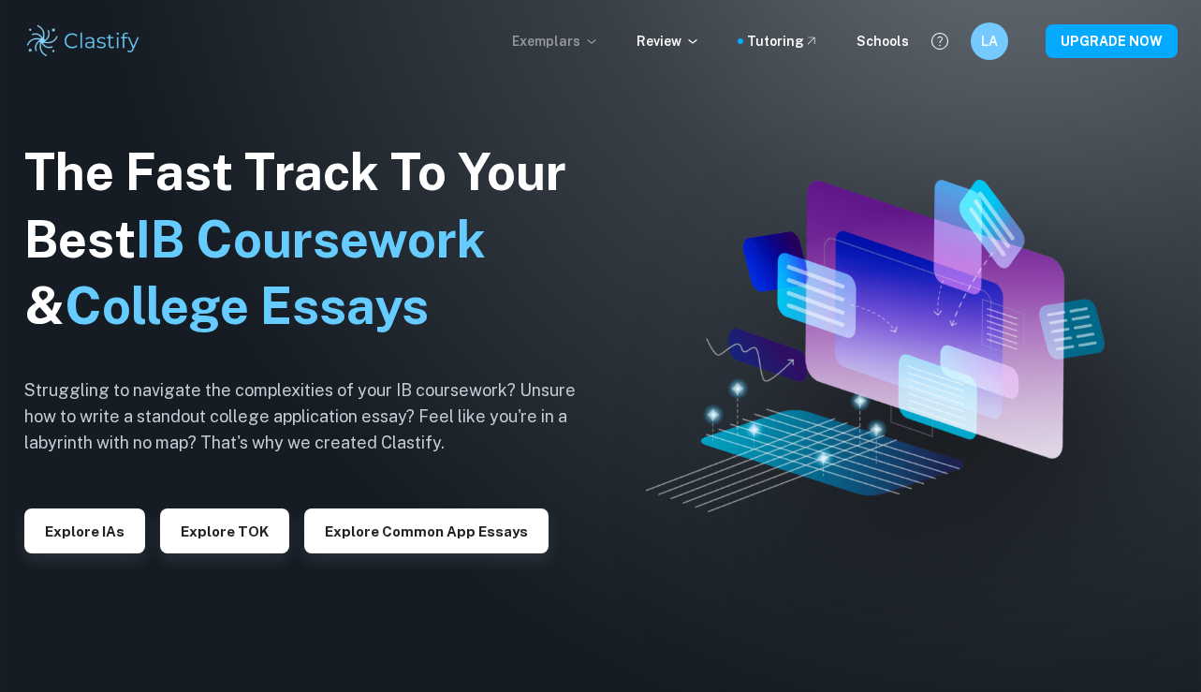
click at [573, 49] on p "Exemplars" at bounding box center [555, 41] width 87 height 21
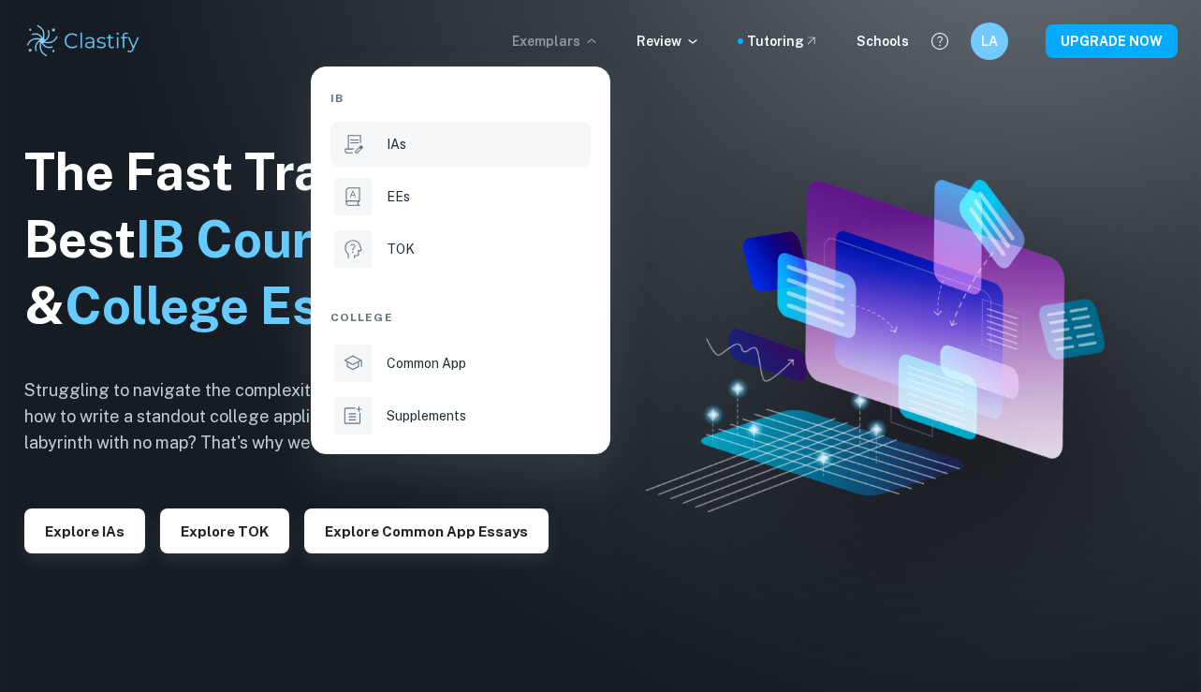
click at [447, 157] on li "IAs" at bounding box center [460, 144] width 260 height 45
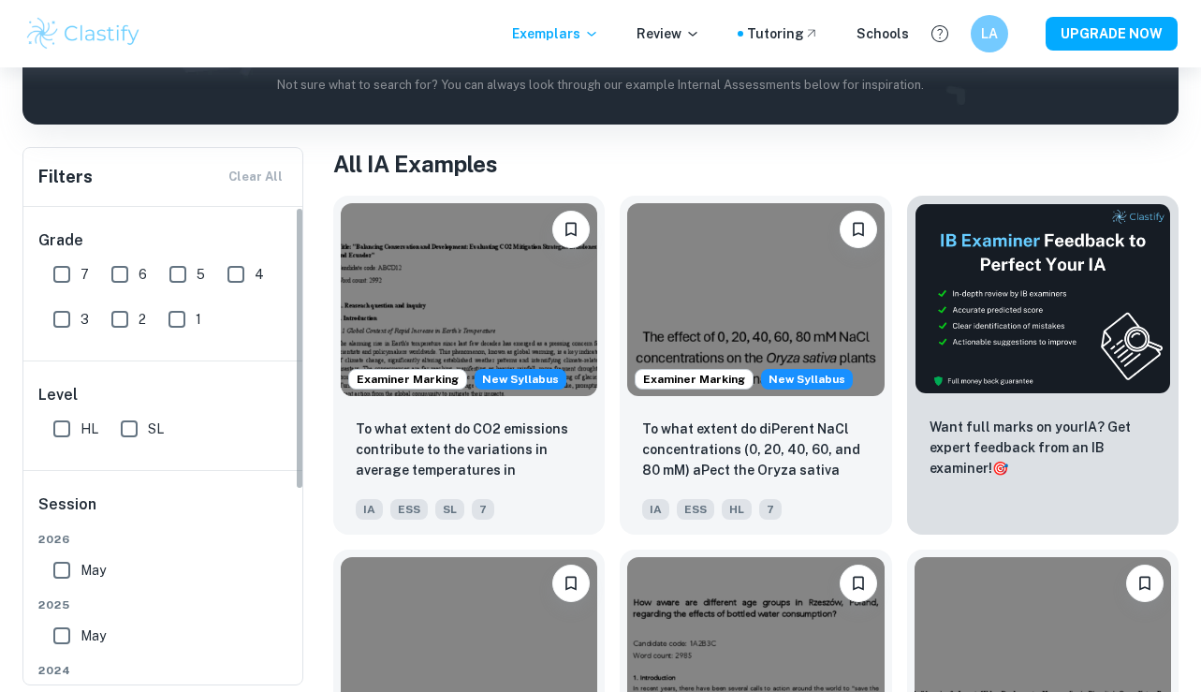
scroll to position [298, 0]
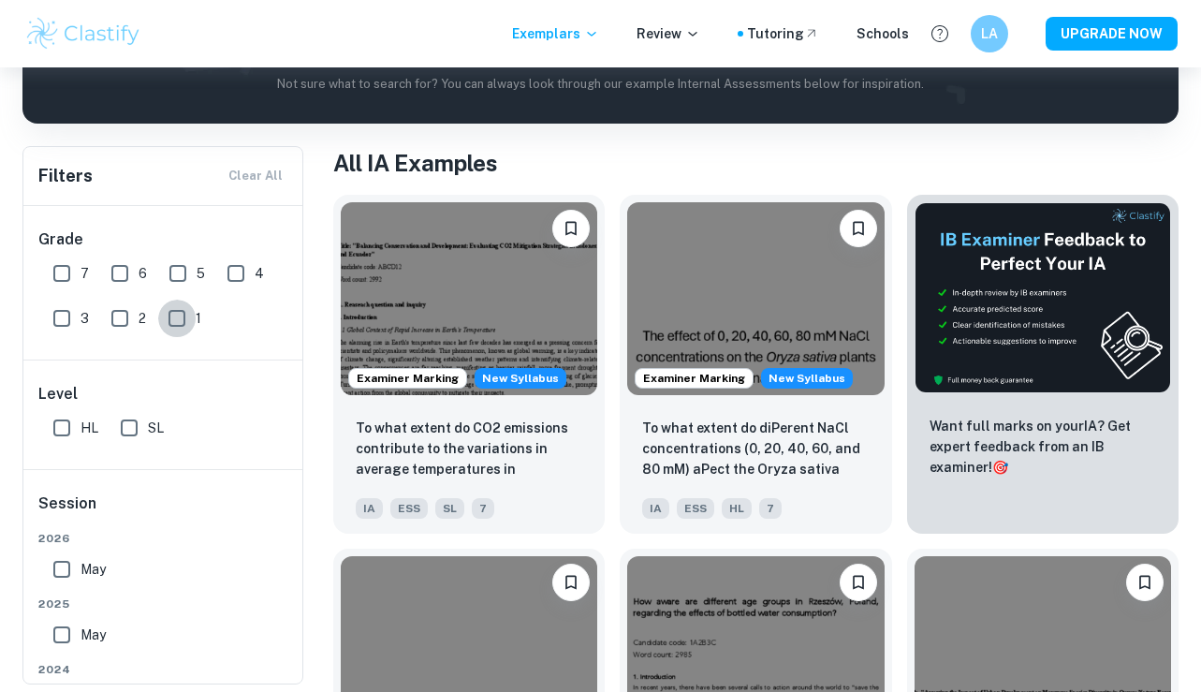
click at [175, 326] on input "1" at bounding box center [176, 318] width 37 height 37
checkbox input "true"
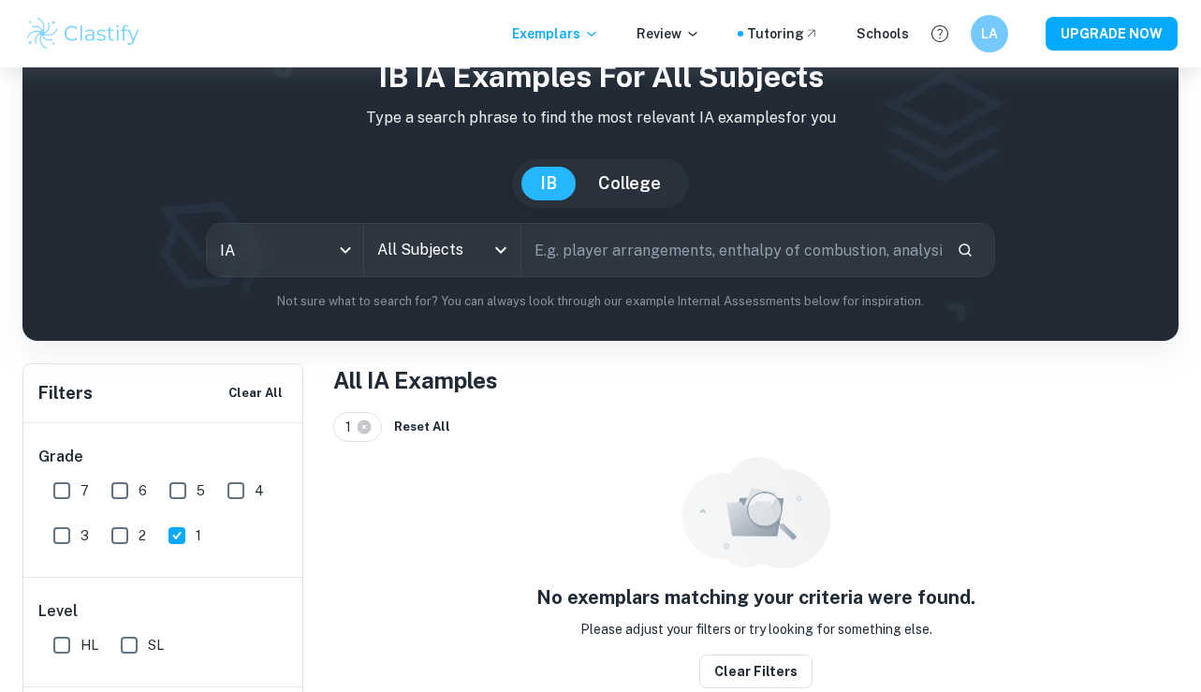
scroll to position [77, 0]
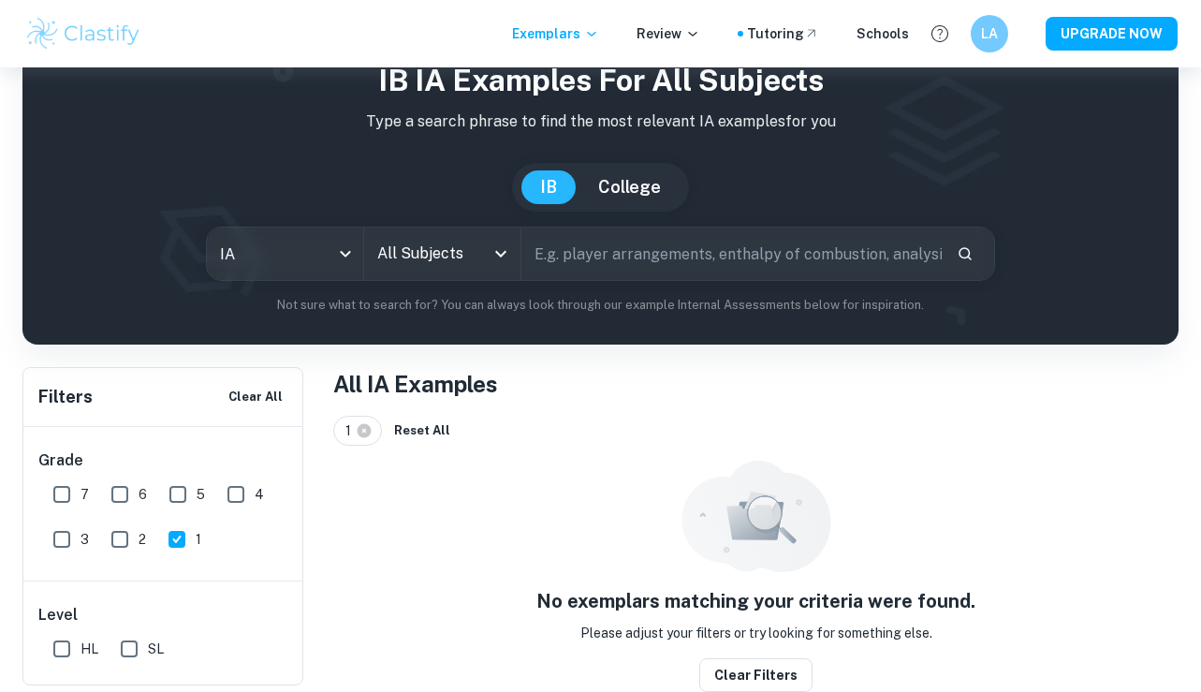
click at [125, 523] on input "2" at bounding box center [119, 538] width 37 height 37
checkbox input "true"
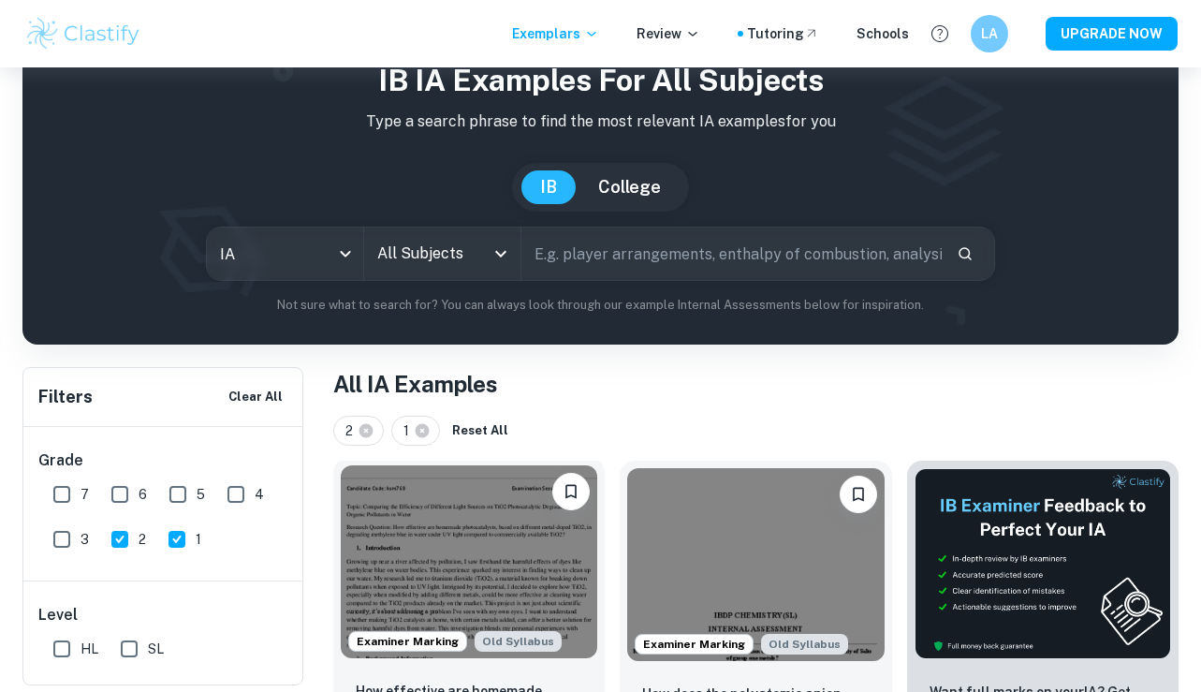
scroll to position [405, 0]
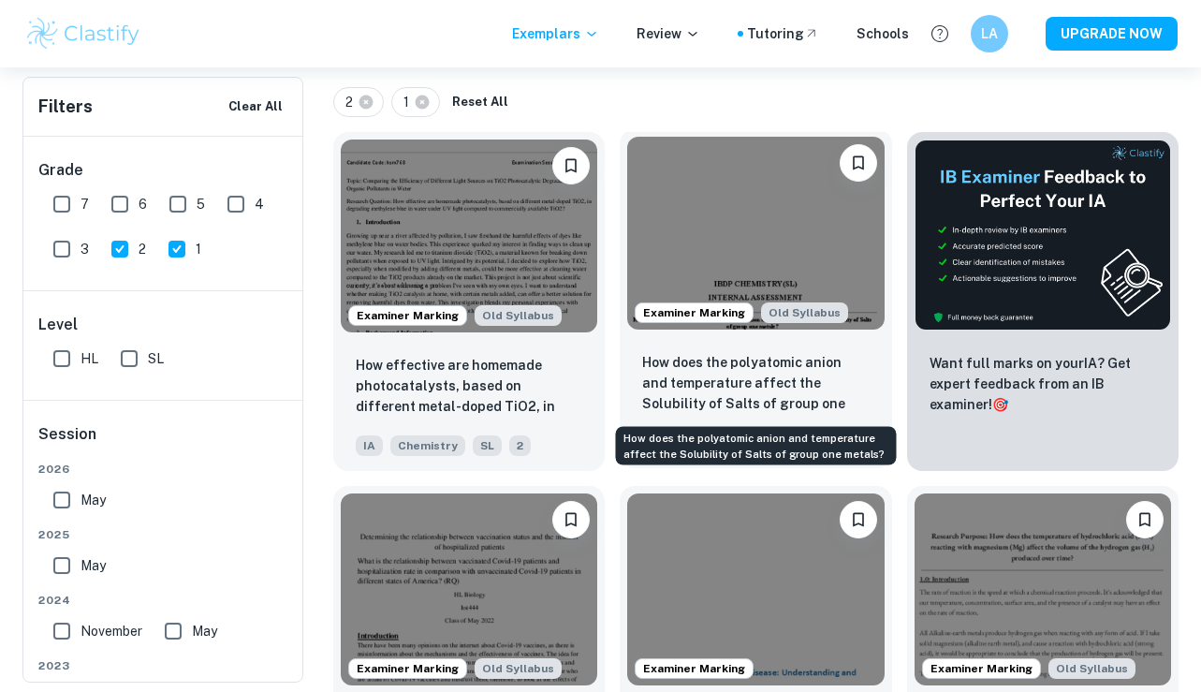
click at [713, 356] on p "How does the polyatomic anion and temperature affect the Solubility of Salts of…" at bounding box center [755, 384] width 227 height 64
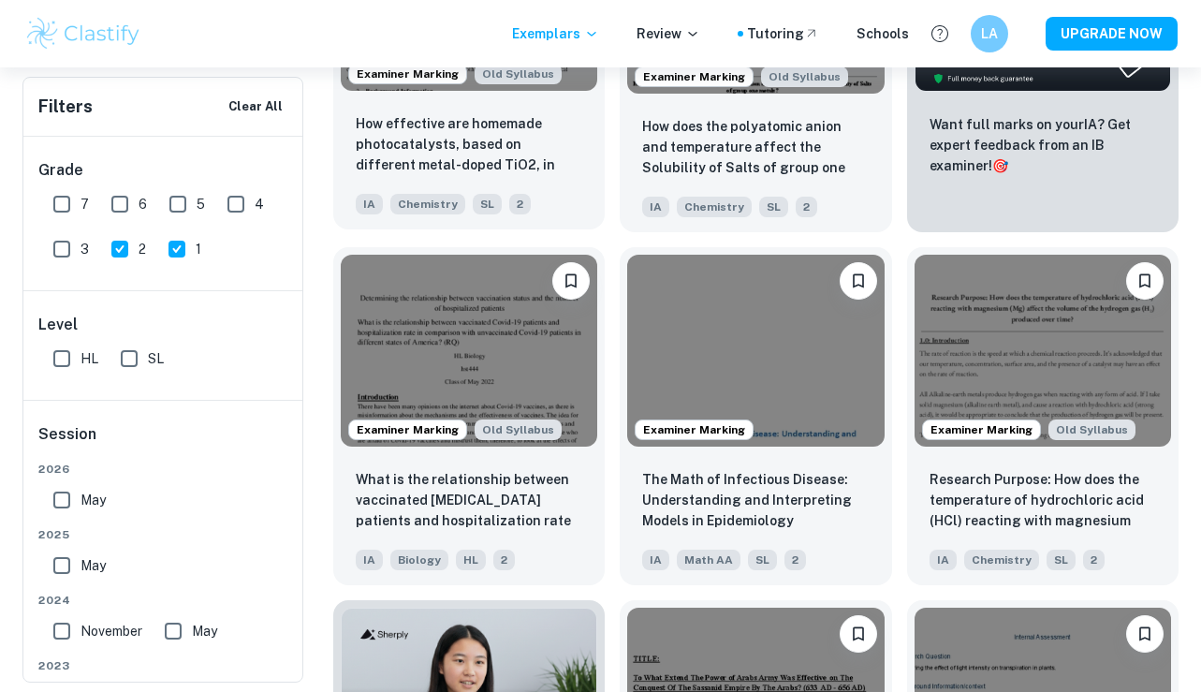
scroll to position [728, 0]
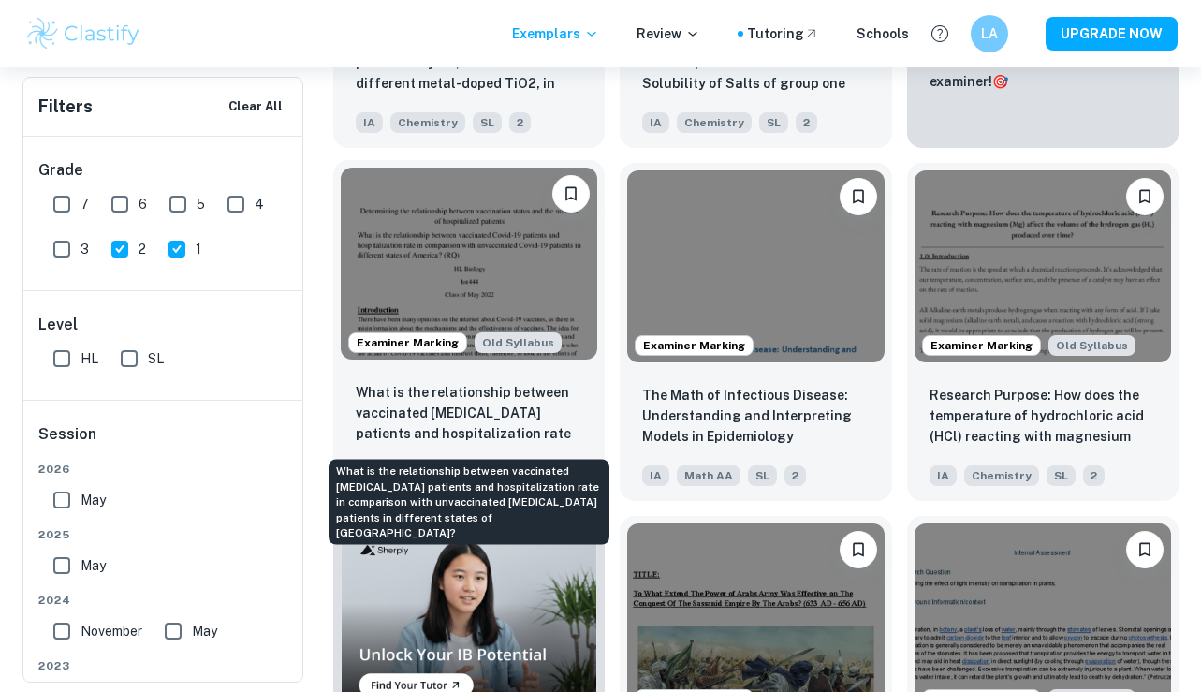
click at [521, 427] on p "What is the relationship between vaccinated Covid-19 patients and hospitalizati…" at bounding box center [469, 414] width 227 height 64
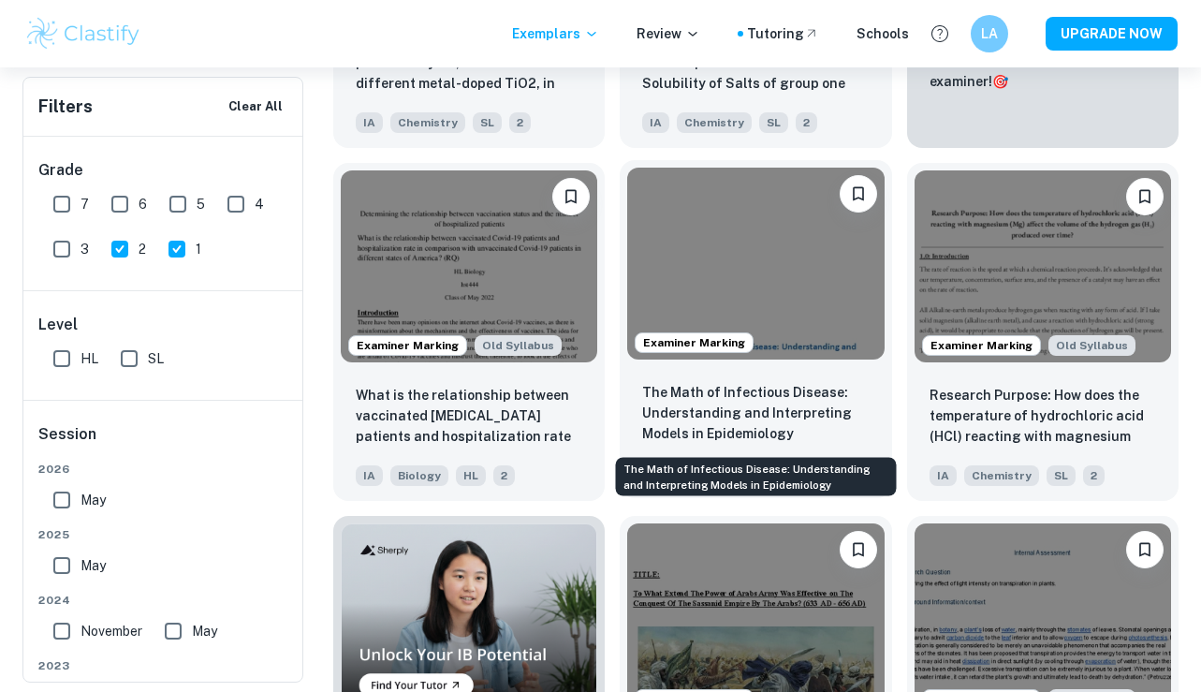
click at [795, 392] on p "The Math of Infectious Disease: Understanding and Interpreting Models in Epidem…" at bounding box center [755, 413] width 227 height 62
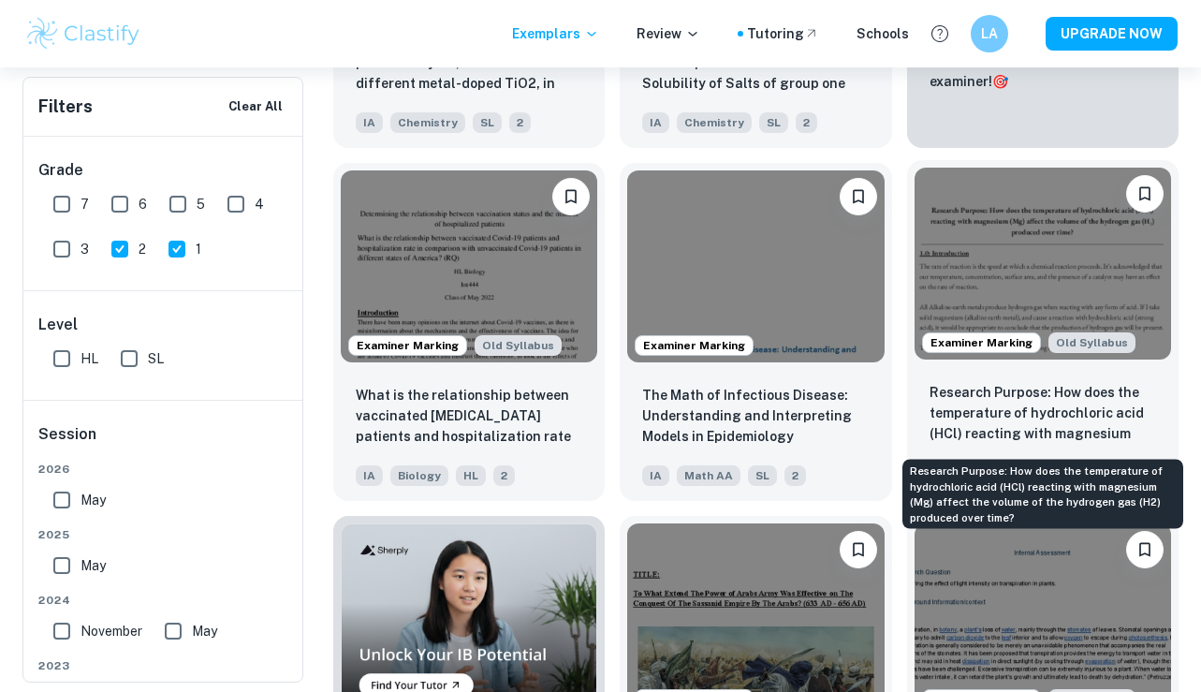
click at [973, 394] on p "Research Purpose: How does the temperature of hydrochloric acid (HCl) reacting …" at bounding box center [1043, 414] width 227 height 64
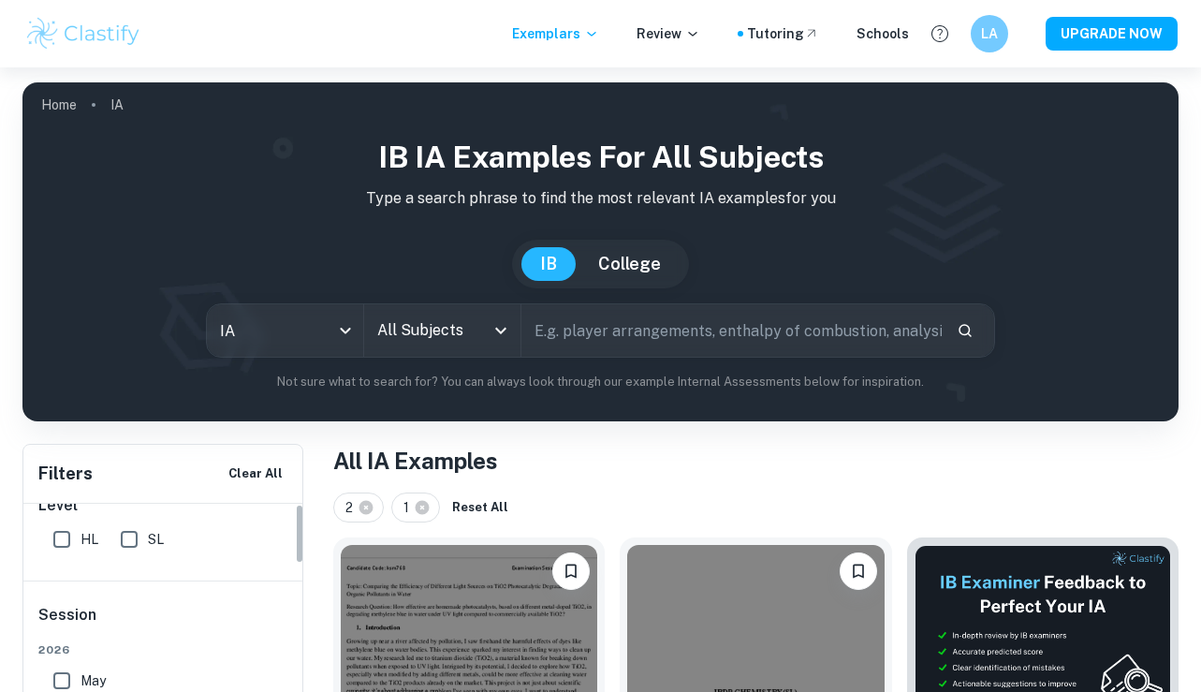
scroll to position [315, 0]
click at [427, 346] on input "All Subjects" at bounding box center [428, 331] width 111 height 36
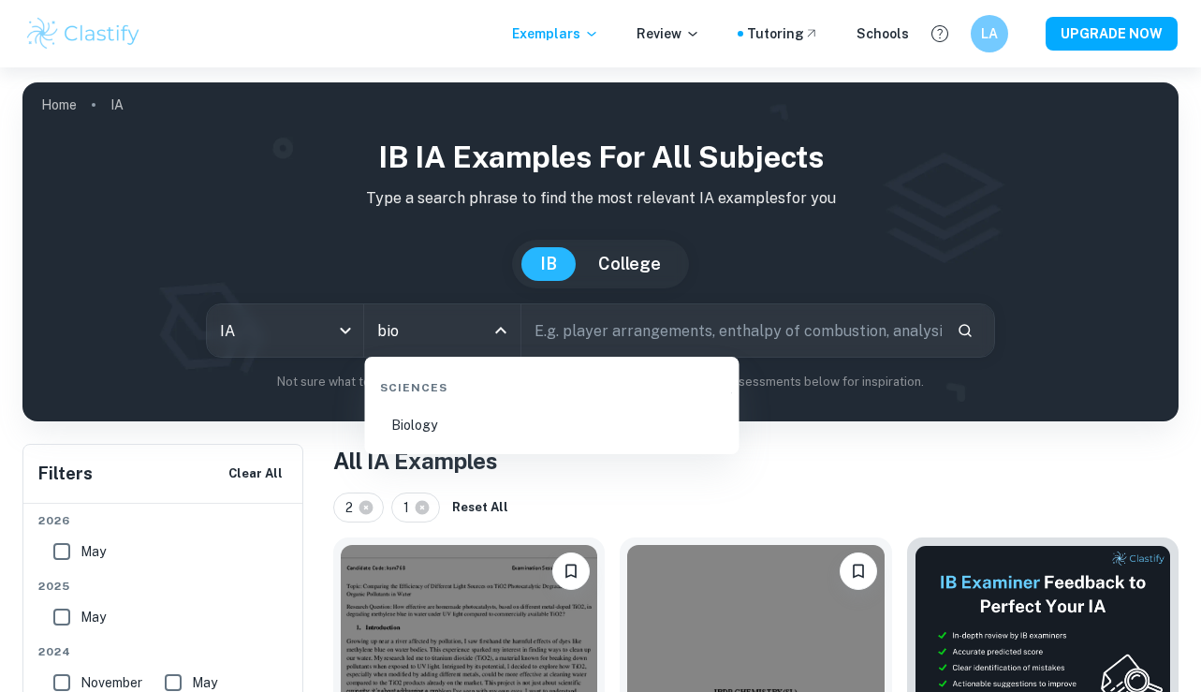
click at [476, 412] on li "Biology" at bounding box center [552, 424] width 359 height 43
type input "Biology"
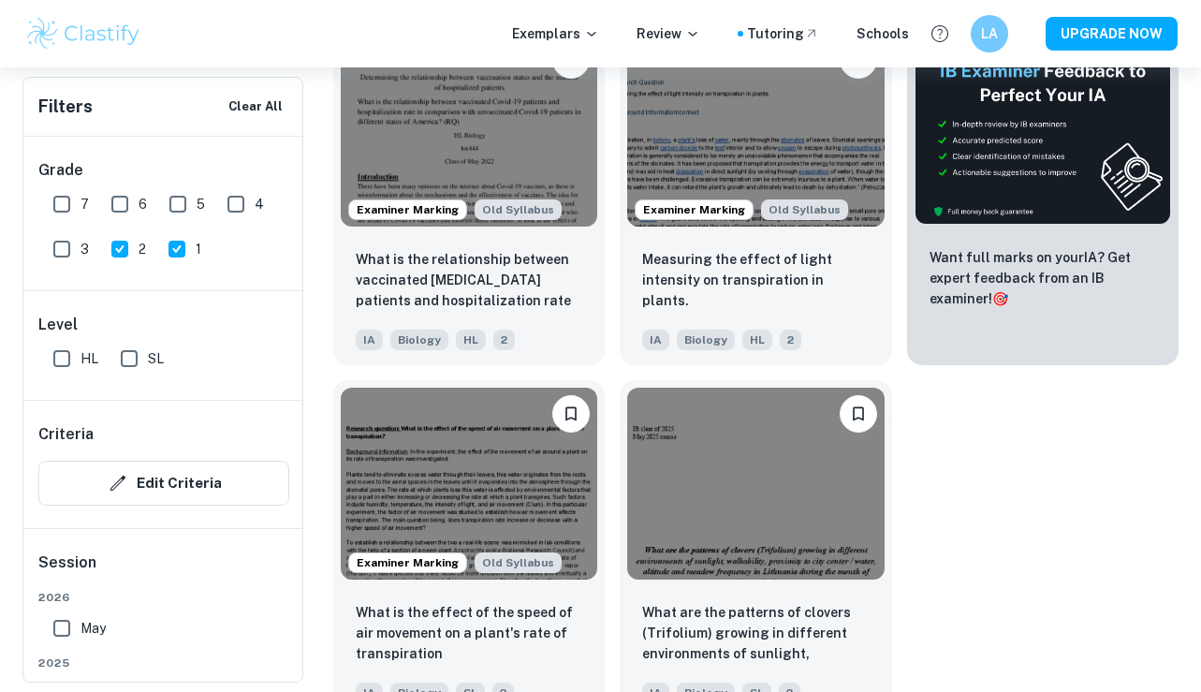
scroll to position [728, 0]
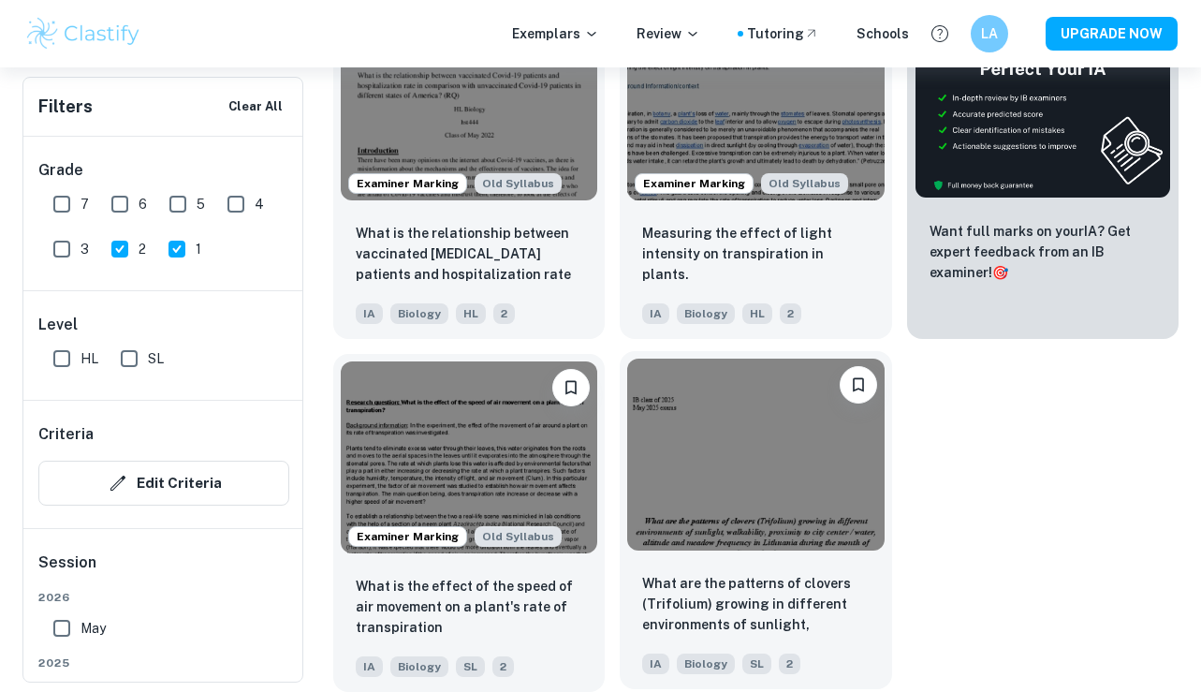
click at [675, 489] on img at bounding box center [755, 455] width 256 height 193
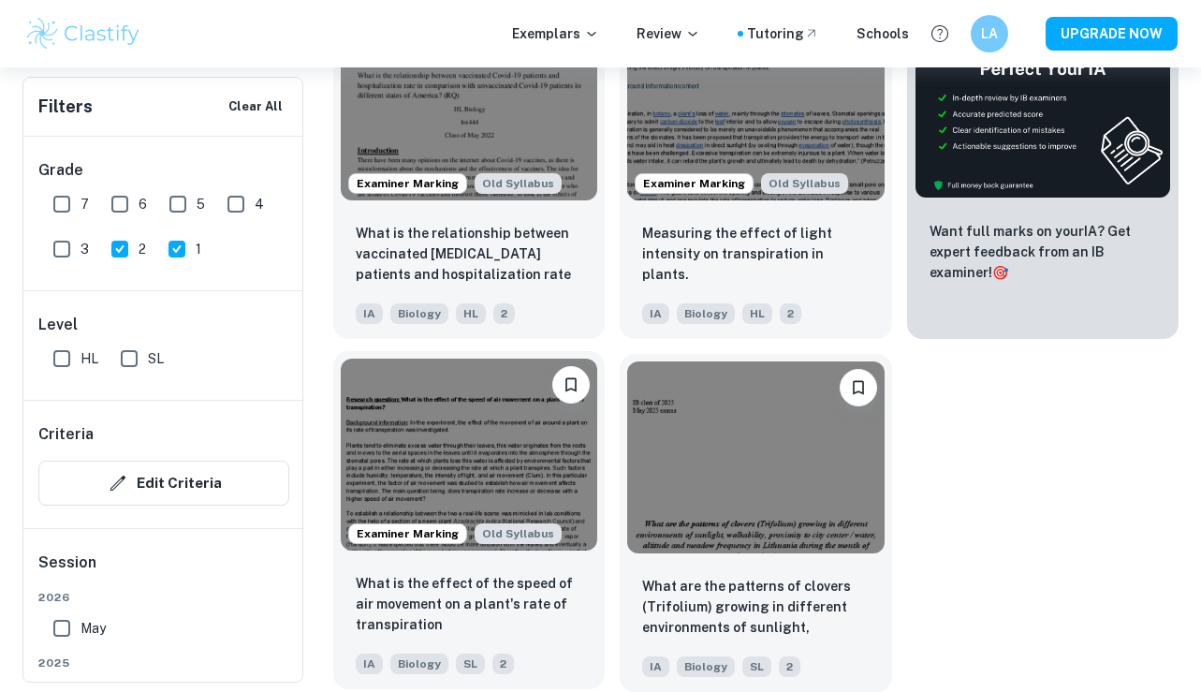
click at [493, 599] on p "What is the effect of the speed of air movement on a plant's rate of transpirat…" at bounding box center [469, 604] width 227 height 62
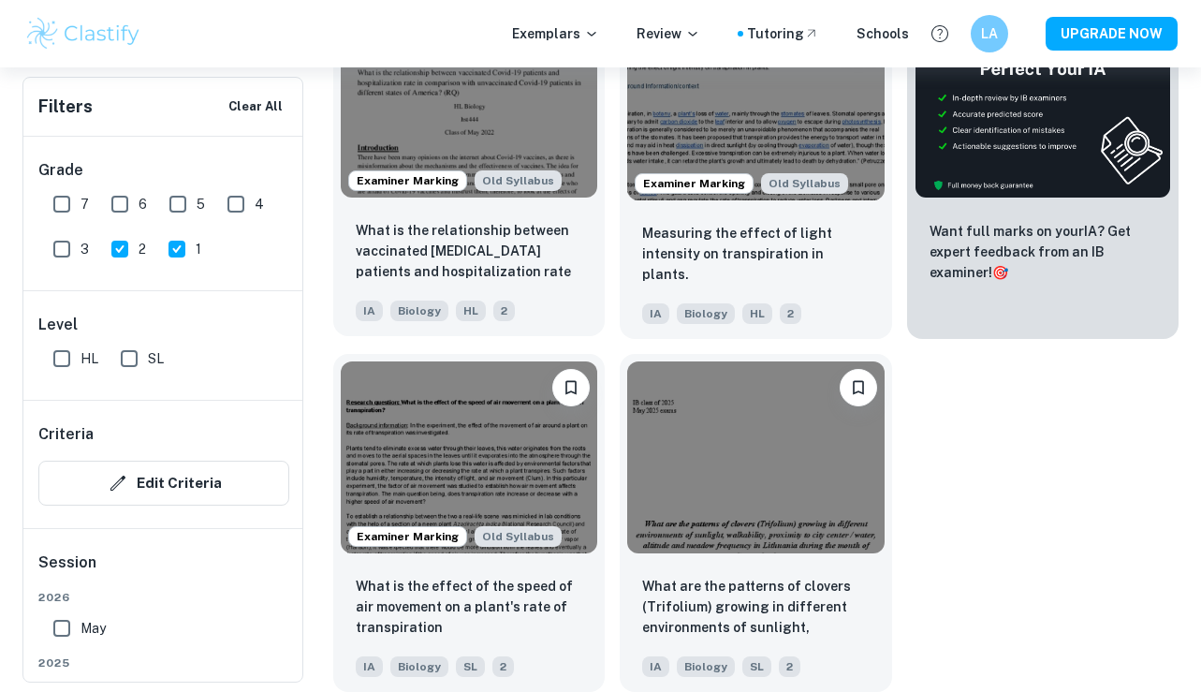
click at [493, 132] on img at bounding box center [469, 101] width 256 height 193
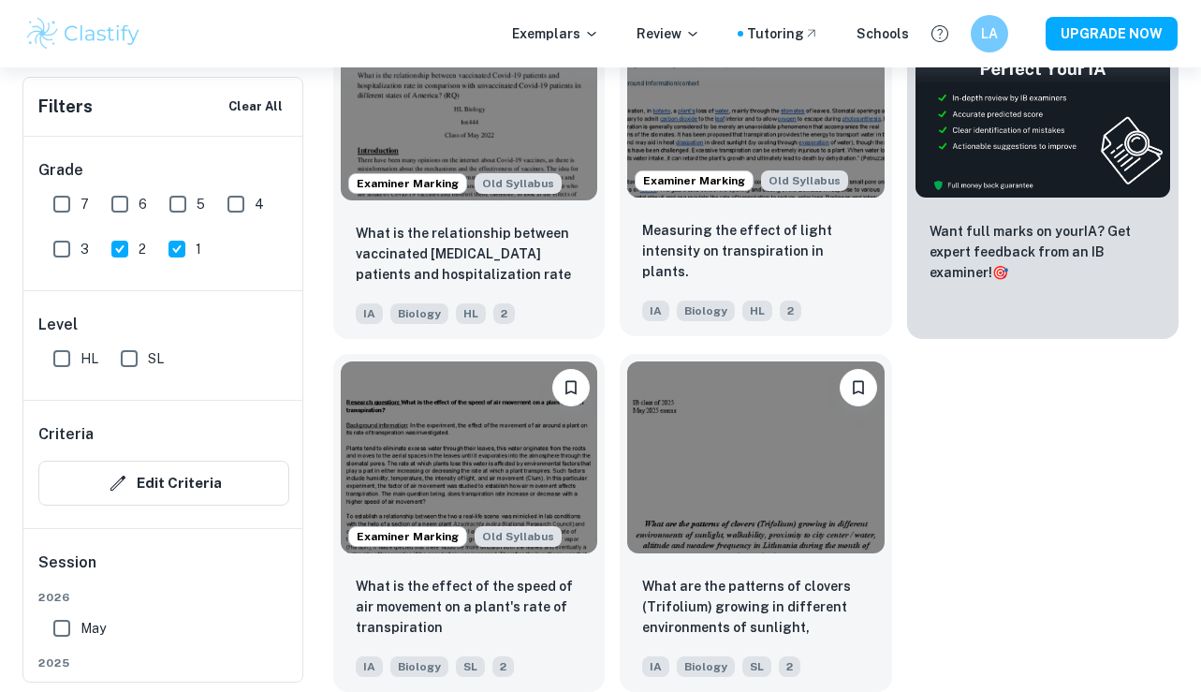
click at [708, 101] on img at bounding box center [755, 101] width 256 height 193
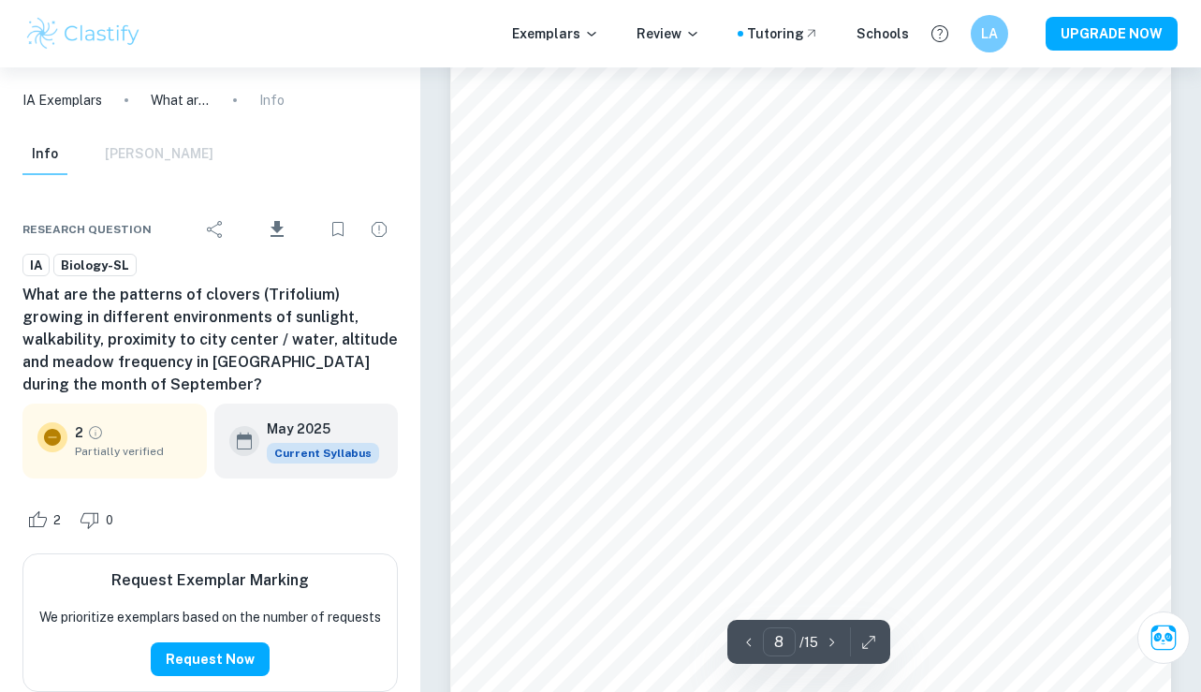
scroll to position [6893, 0]
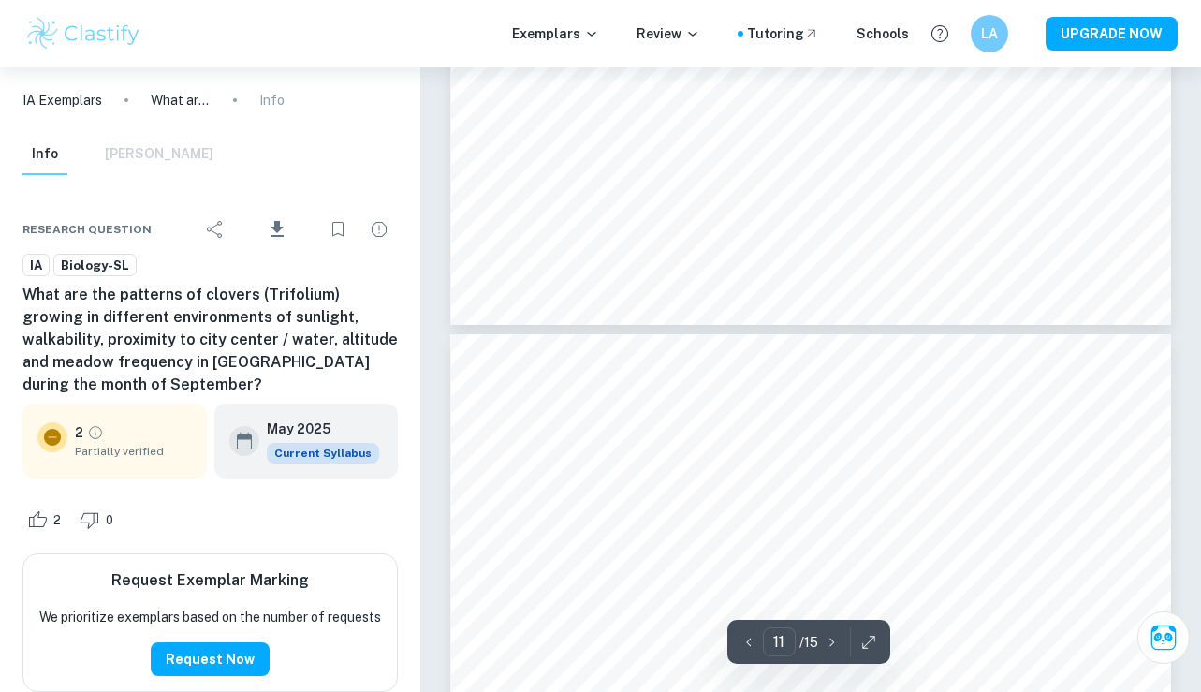
type input "12"
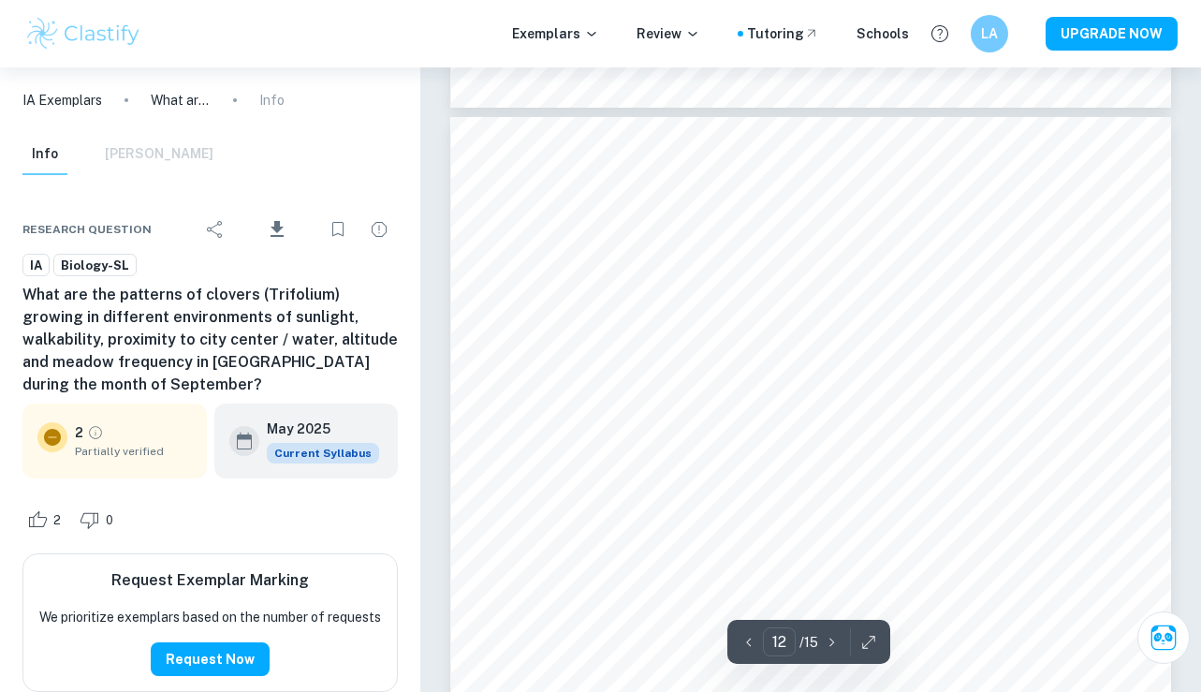
scroll to position [11031, 0]
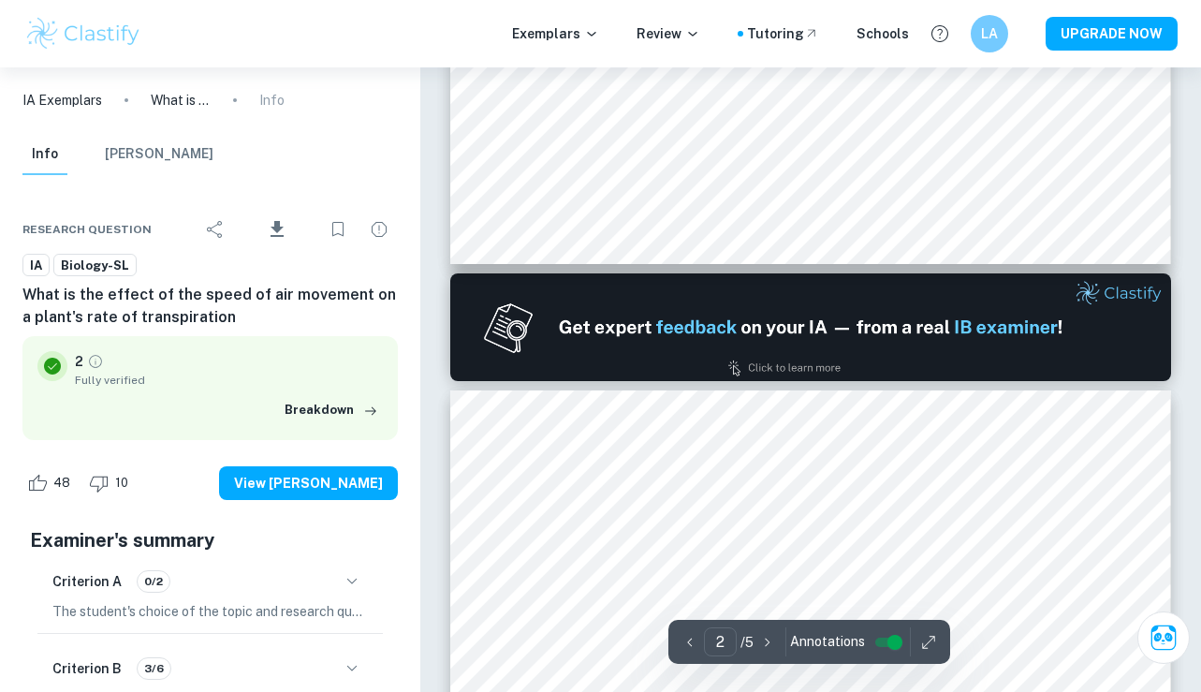
type input "1"
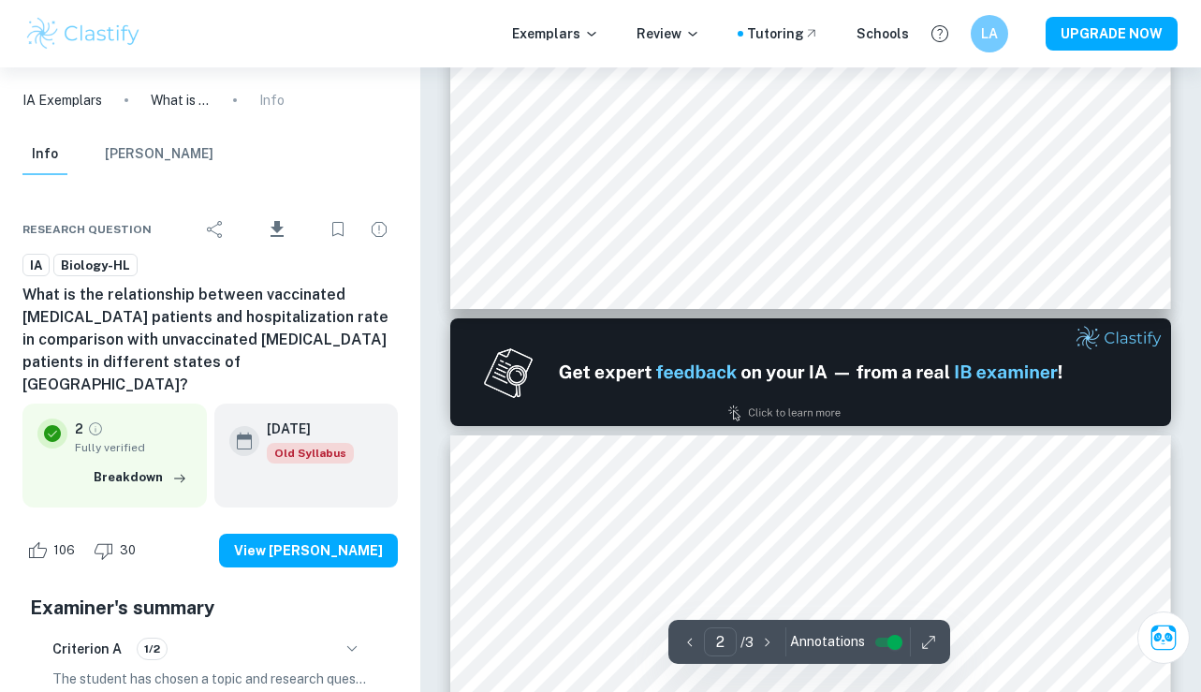
type input "1"
